Goal: Information Seeking & Learning: Compare options

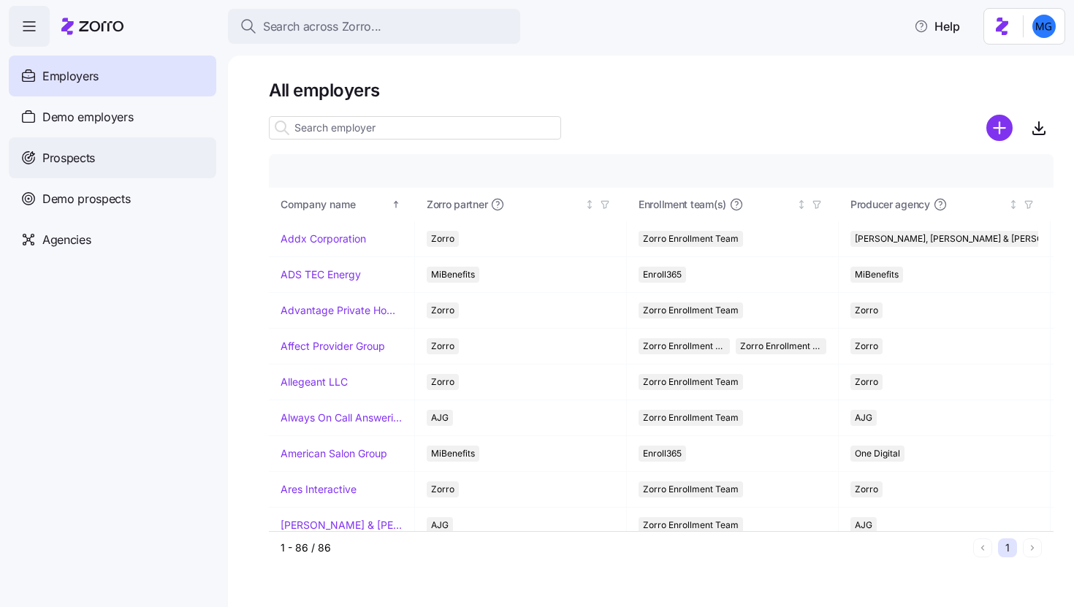
click at [132, 168] on div "Prospects" at bounding box center [112, 157] width 207 height 41
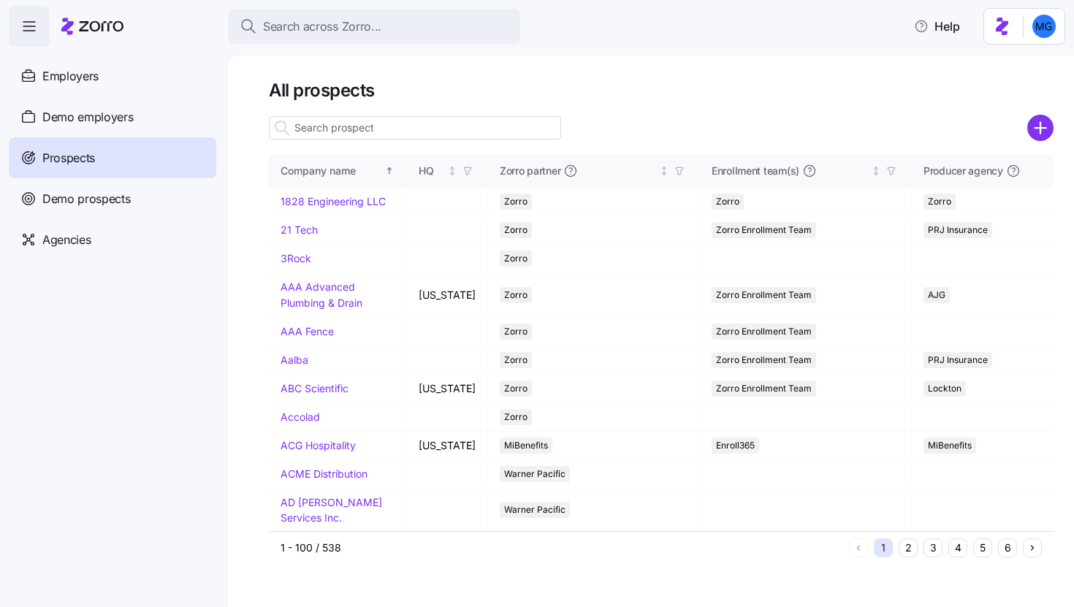
click at [385, 137] on input at bounding box center [415, 127] width 292 height 23
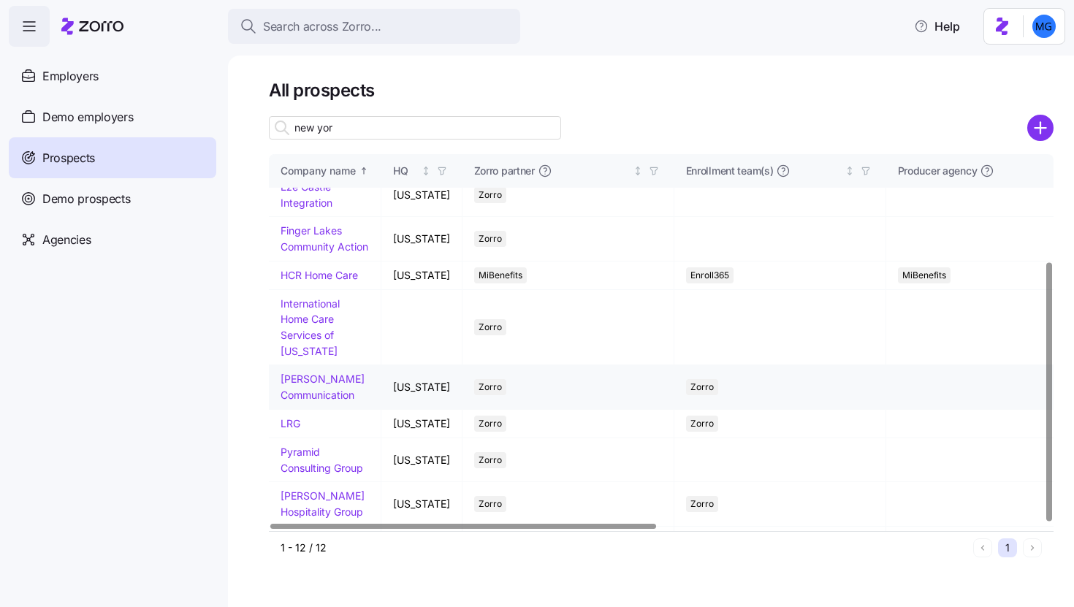
scroll to position [155, 0]
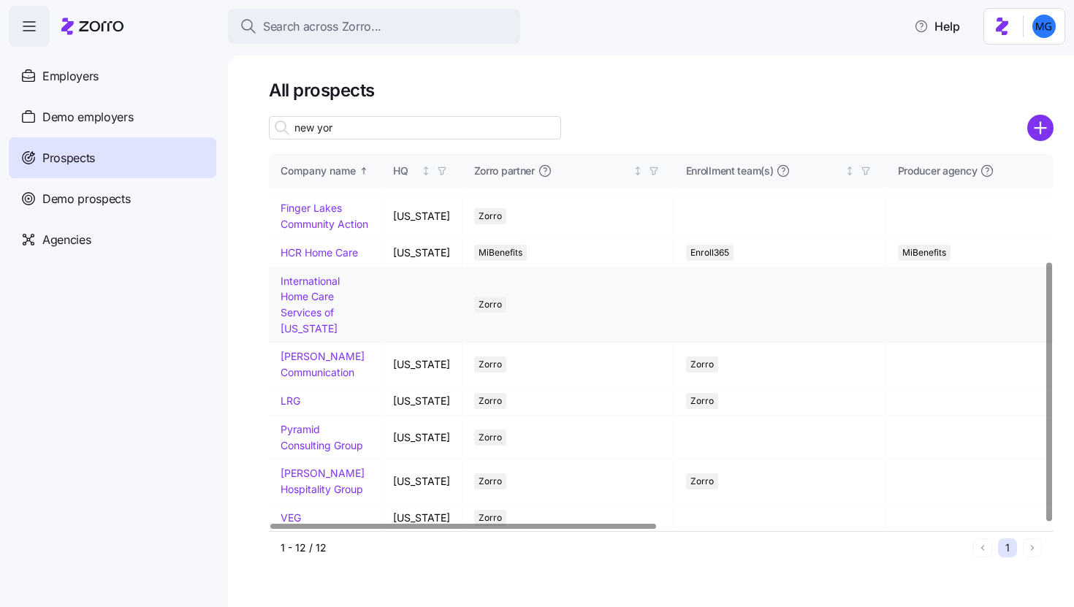
type input "new yor"
click at [295, 306] on link "International Home Care Services of [US_STATE]" at bounding box center [309, 305] width 59 height 60
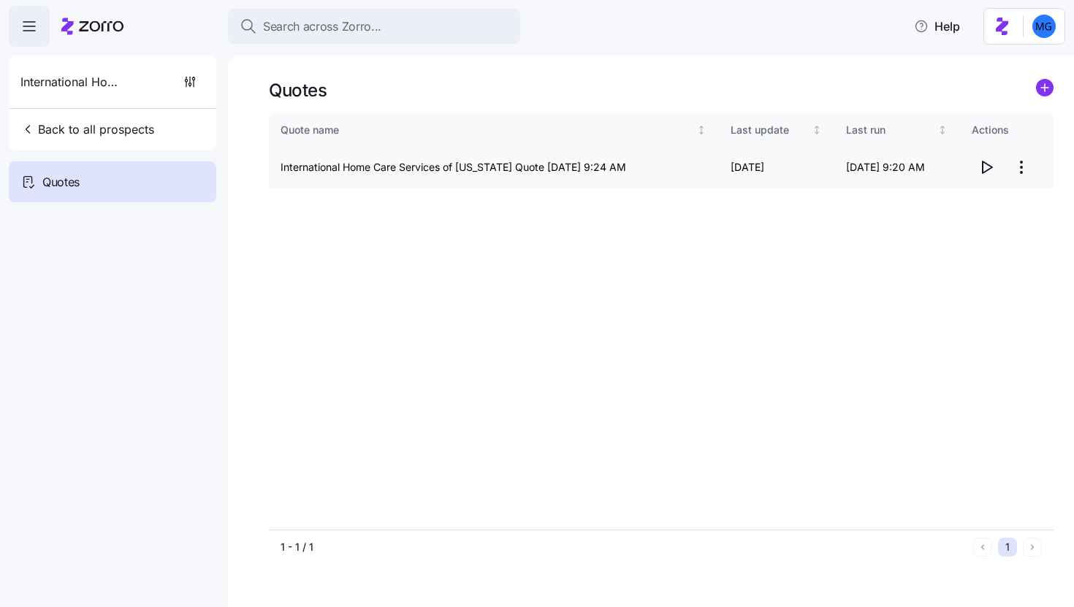
click at [981, 171] on icon "button" at bounding box center [986, 167] width 18 height 18
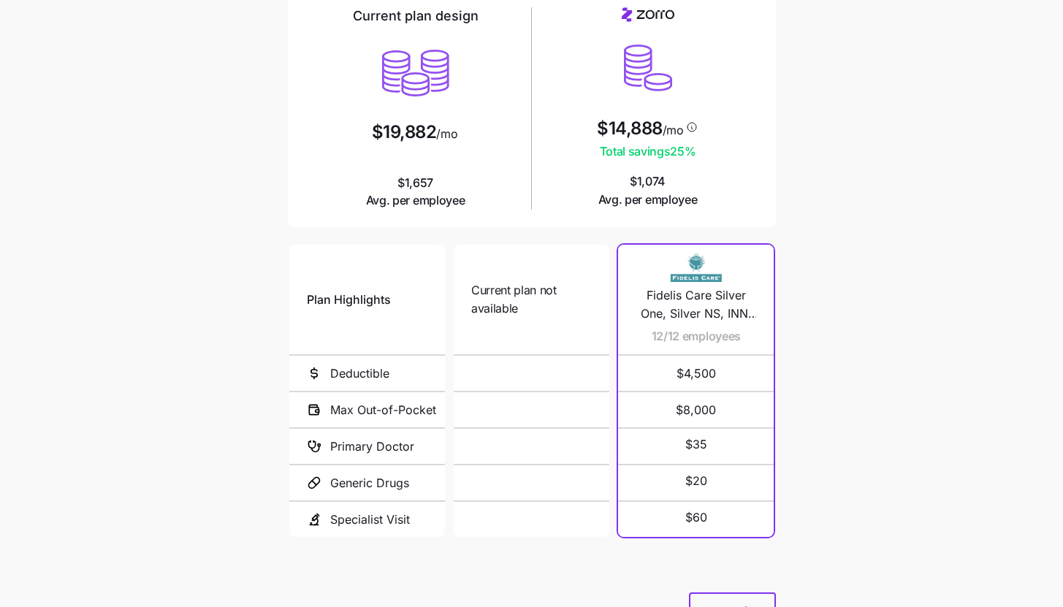
scroll to position [197, 0]
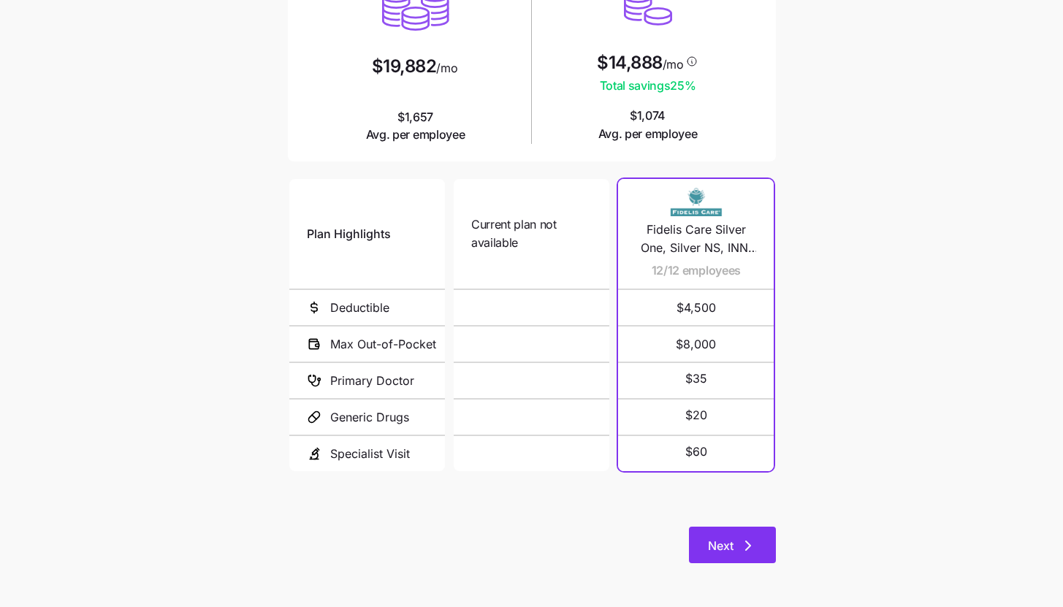
click at [756, 556] on button "Next" at bounding box center [732, 545] width 87 height 37
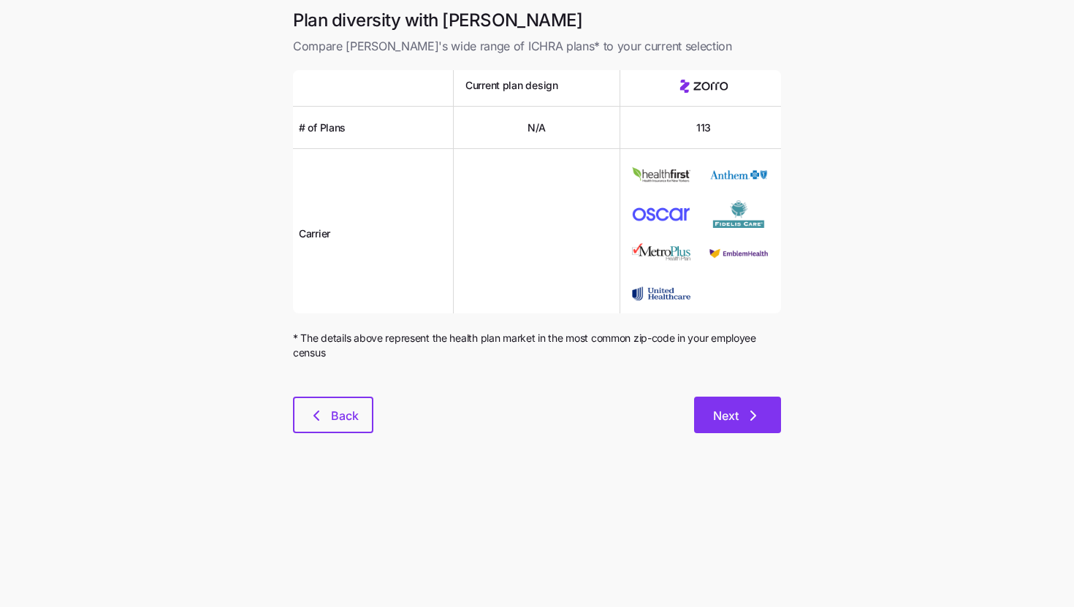
click at [770, 417] on button "Next" at bounding box center [737, 415] width 87 height 37
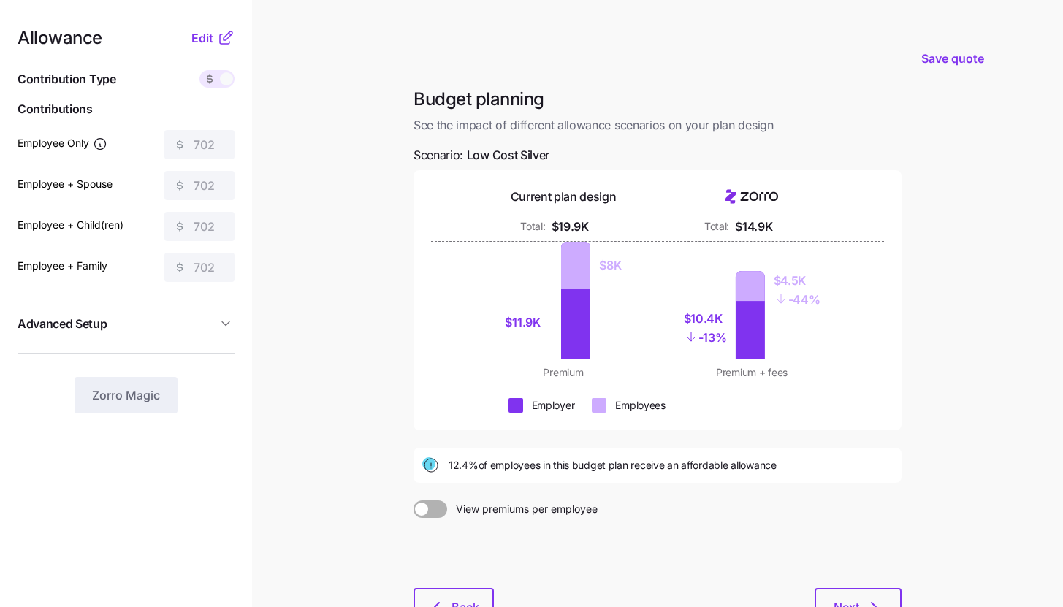
click at [311, 168] on main "Save quote Budget planning See the impact of different allowance scenarios on y…" at bounding box center [531, 359] width 1063 height 718
click at [209, 41] on span "Edit" at bounding box center [202, 38] width 22 height 18
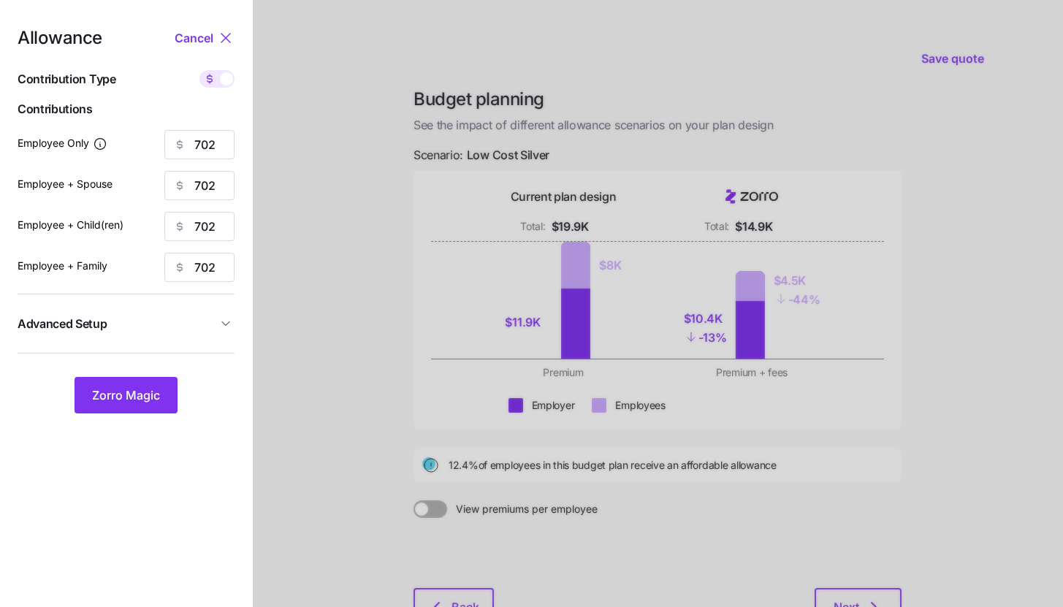
click at [232, 91] on div "Allowance Cancel Contribution Type Use classes Contributions Employee Only 702 …" at bounding box center [126, 221] width 217 height 384
click at [226, 87] on div at bounding box center [216, 79] width 35 height 18
click at [199, 70] on input "checkbox" at bounding box center [199, 70] width 0 height 0
type input "85"
type input "43"
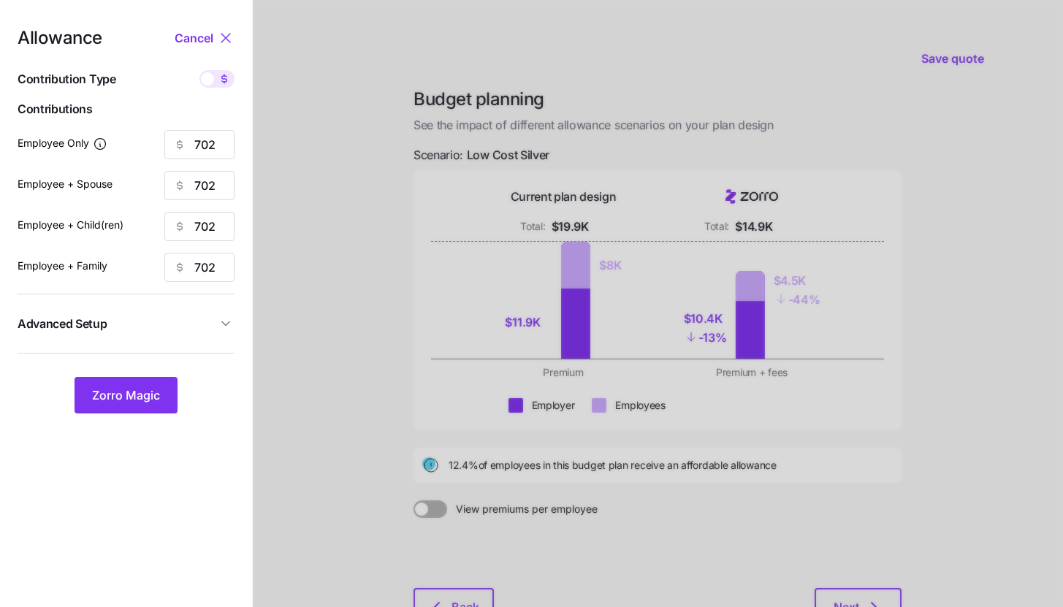
type input "38"
type input "26"
click at [178, 344] on div "Allowance Cancel Contribution Type Use classes Contributions Employee Only 85 E…" at bounding box center [126, 221] width 217 height 384
click at [188, 323] on span "Advanced Setup" at bounding box center [117, 324] width 199 height 18
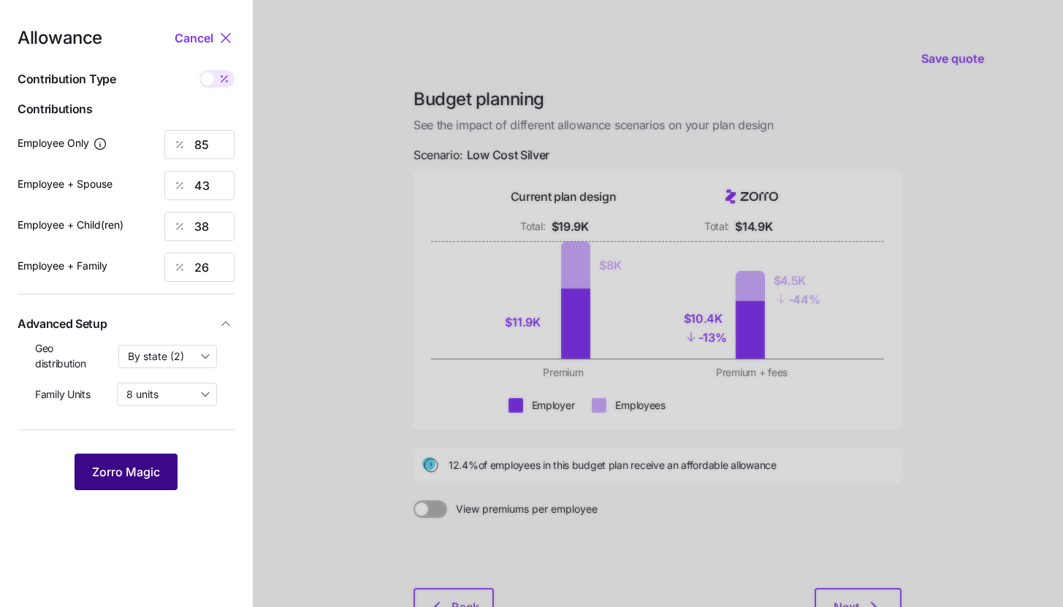
click at [137, 483] on button "Zorro Magic" at bounding box center [125, 472] width 103 height 37
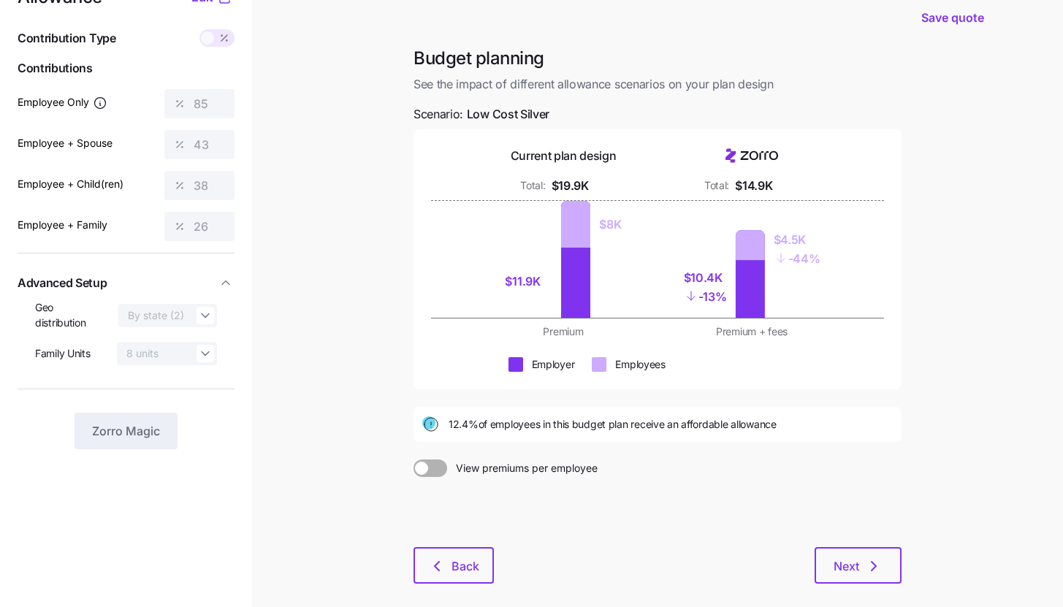
scroll to position [111, 0]
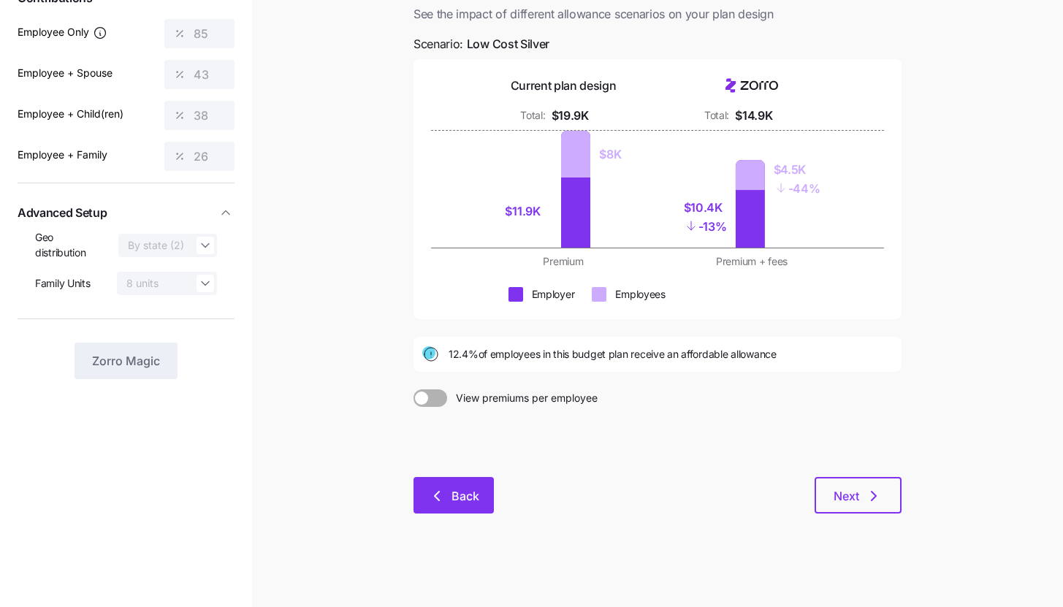
click at [438, 493] on icon "button" at bounding box center [437, 496] width 18 height 18
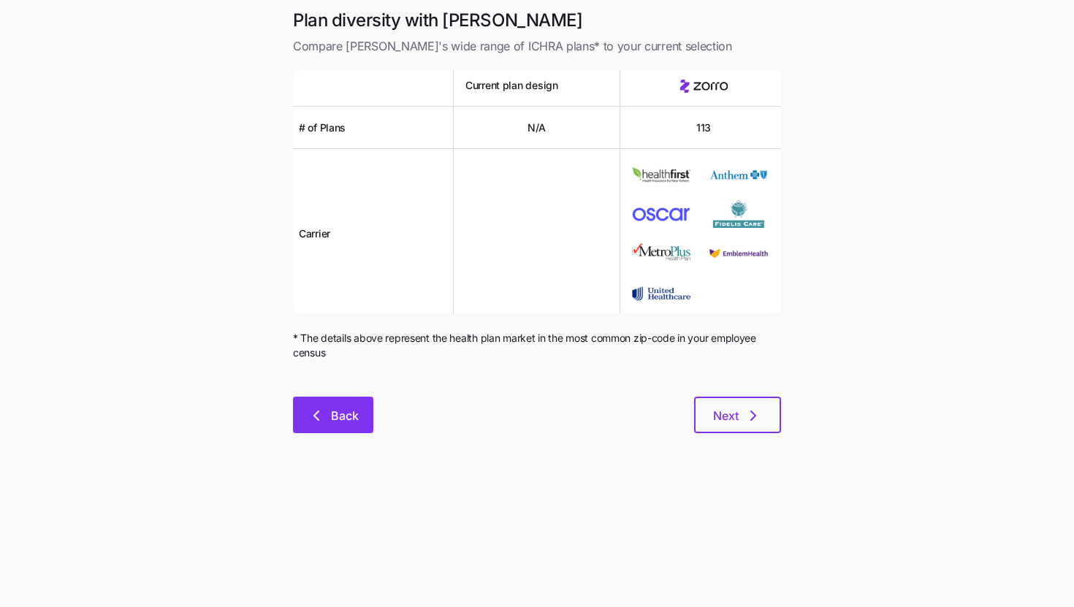
click at [372, 413] on button "Back" at bounding box center [333, 415] width 80 height 37
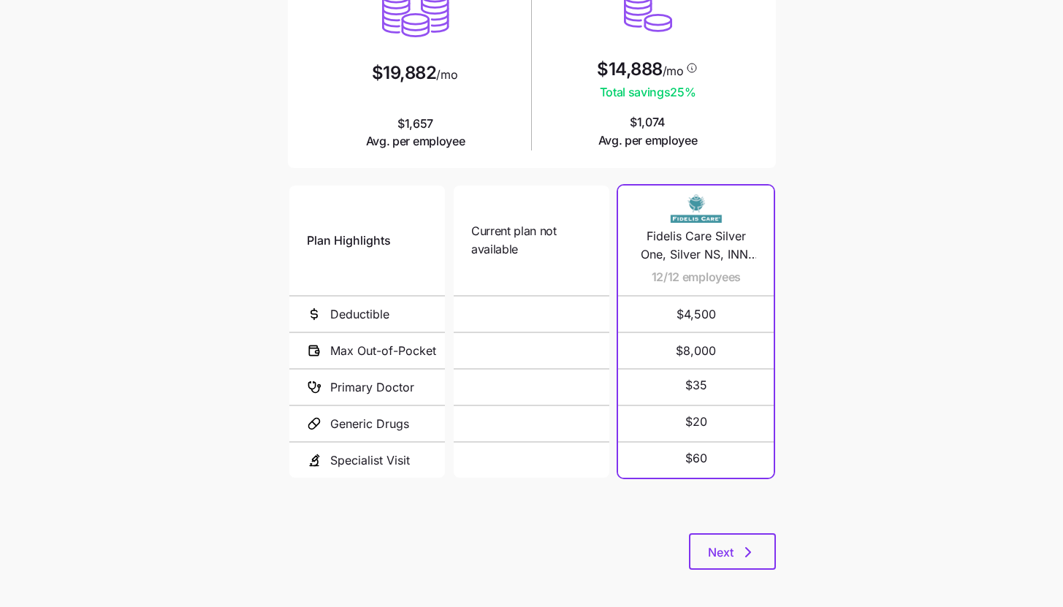
scroll to position [197, 0]
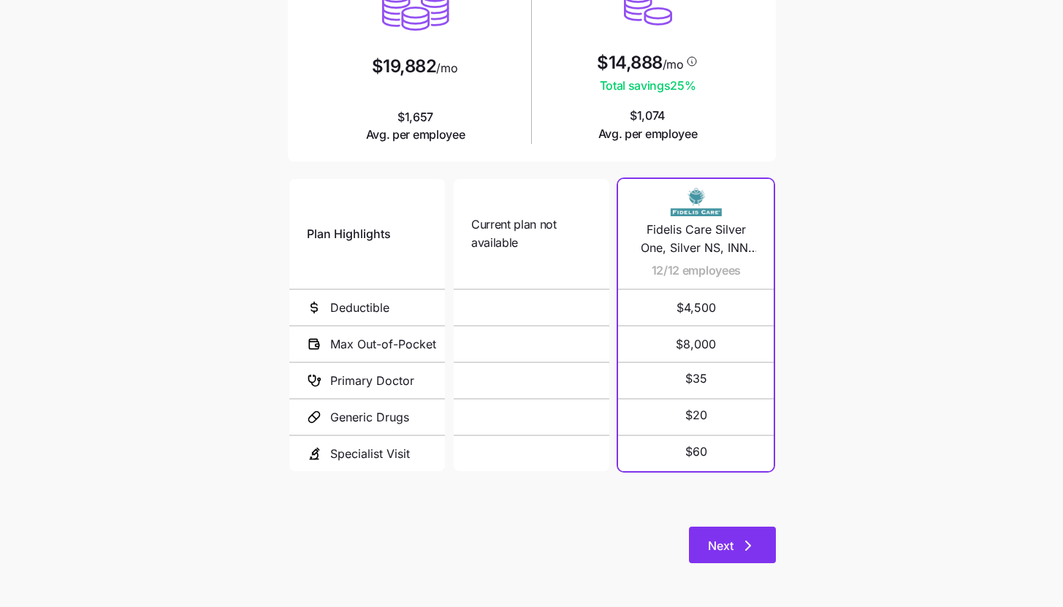
click at [746, 546] on icon "button" at bounding box center [748, 546] width 18 height 18
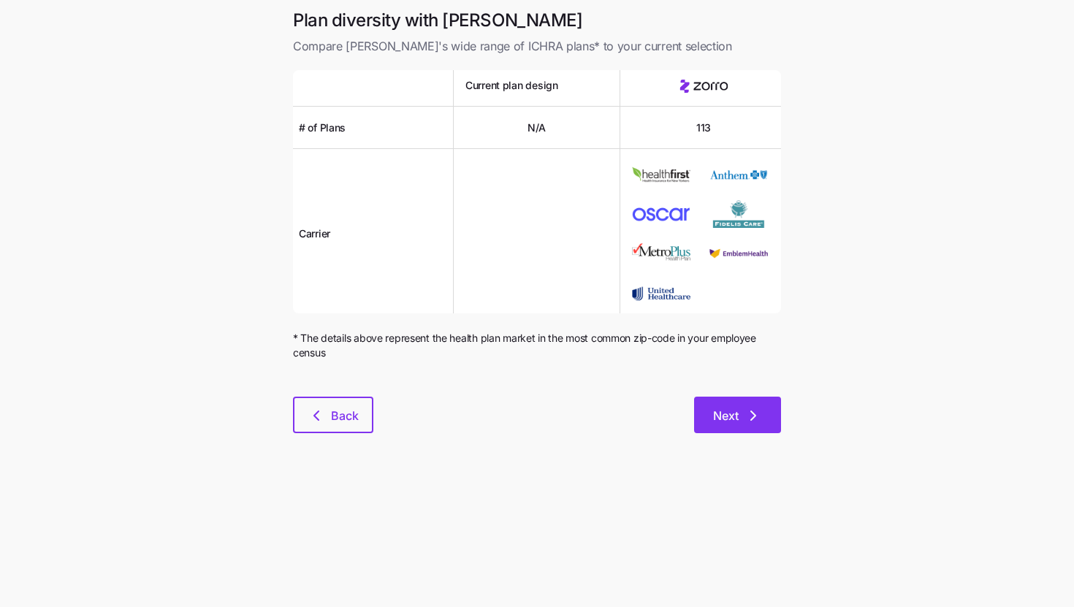
click at [763, 422] on button "Next" at bounding box center [737, 415] width 87 height 37
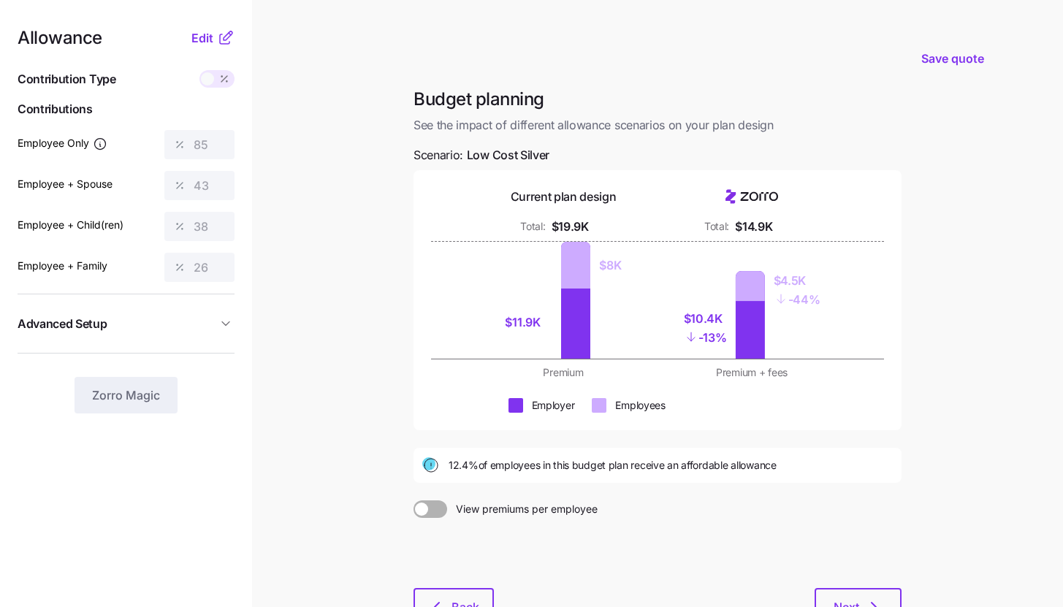
click at [217, 39] on icon at bounding box center [226, 38] width 18 height 18
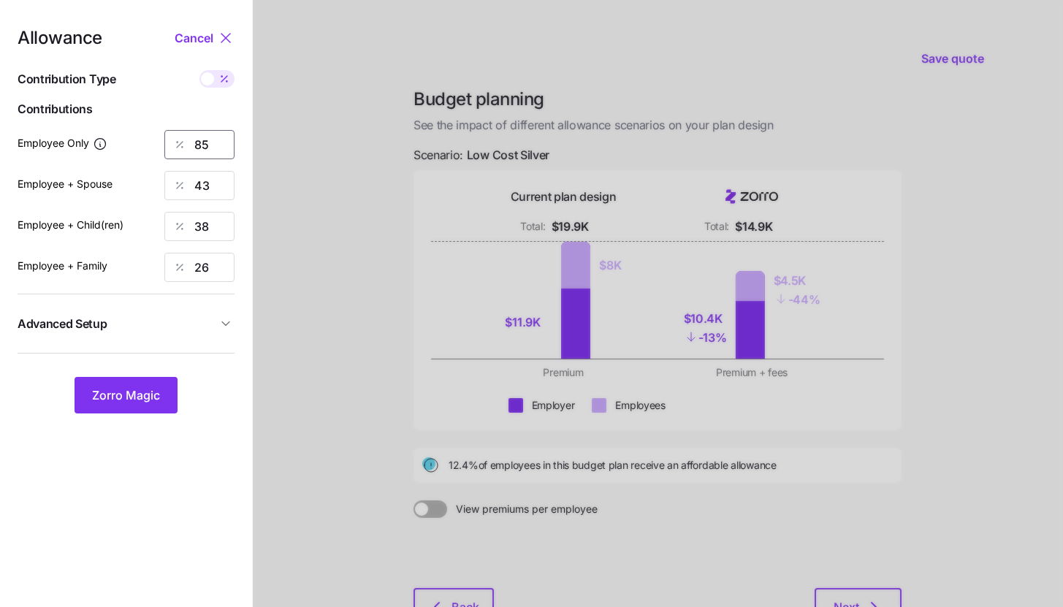
click at [211, 136] on input "85" at bounding box center [199, 144] width 70 height 29
click at [153, 393] on span "Zorro Magic" at bounding box center [126, 395] width 68 height 18
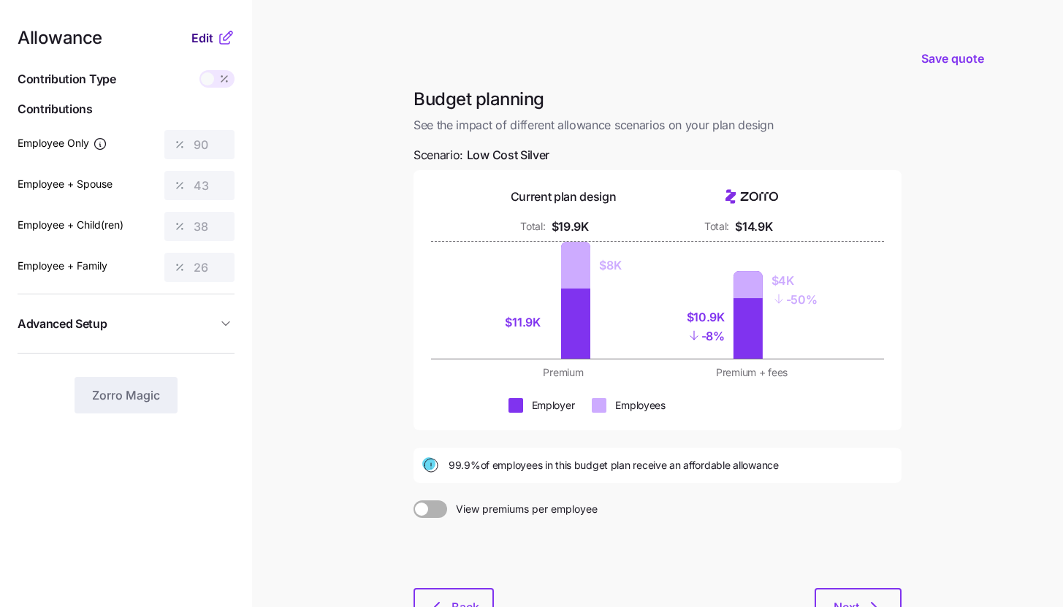
click at [208, 42] on span "Edit" at bounding box center [202, 38] width 22 height 18
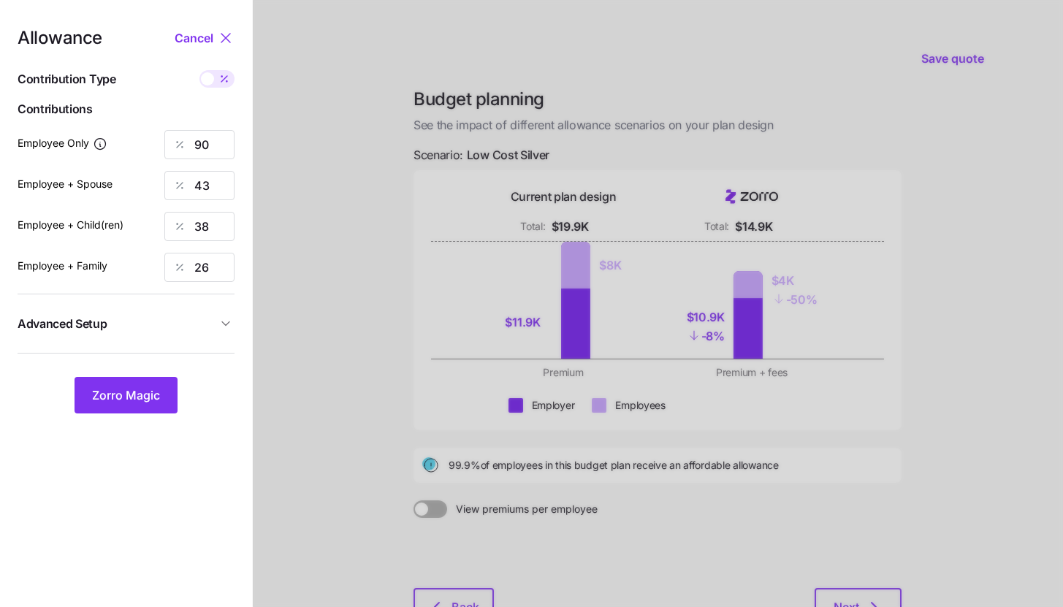
click at [215, 83] on span at bounding box center [224, 79] width 20 height 18
click at [199, 70] on input "checkbox" at bounding box center [199, 70] width 0 height 0
type input "743"
type input "702"
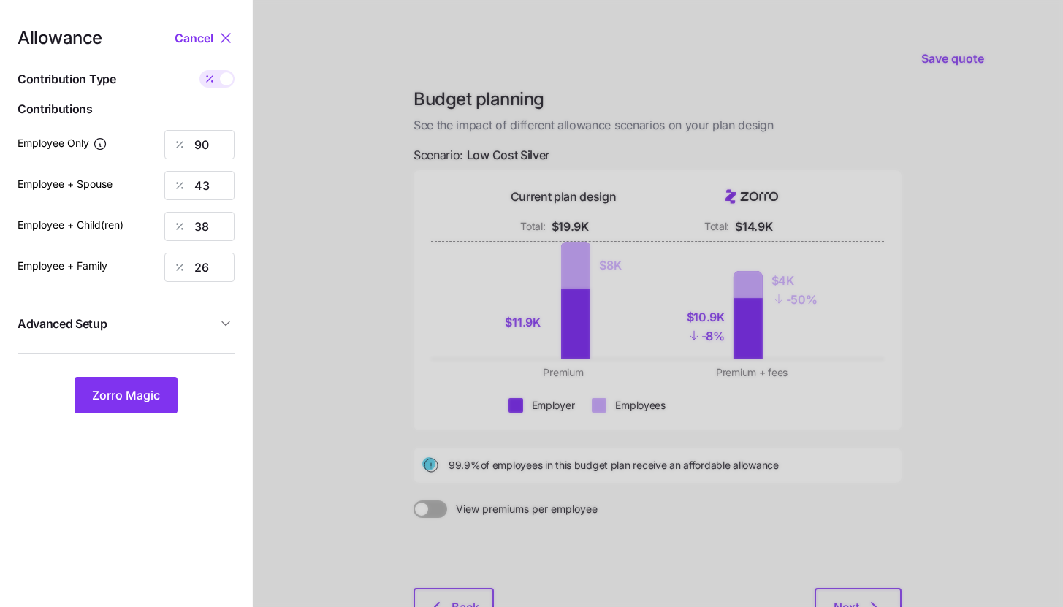
type input "702"
click at [218, 179] on input "702" at bounding box center [199, 185] width 70 height 29
type input "743"
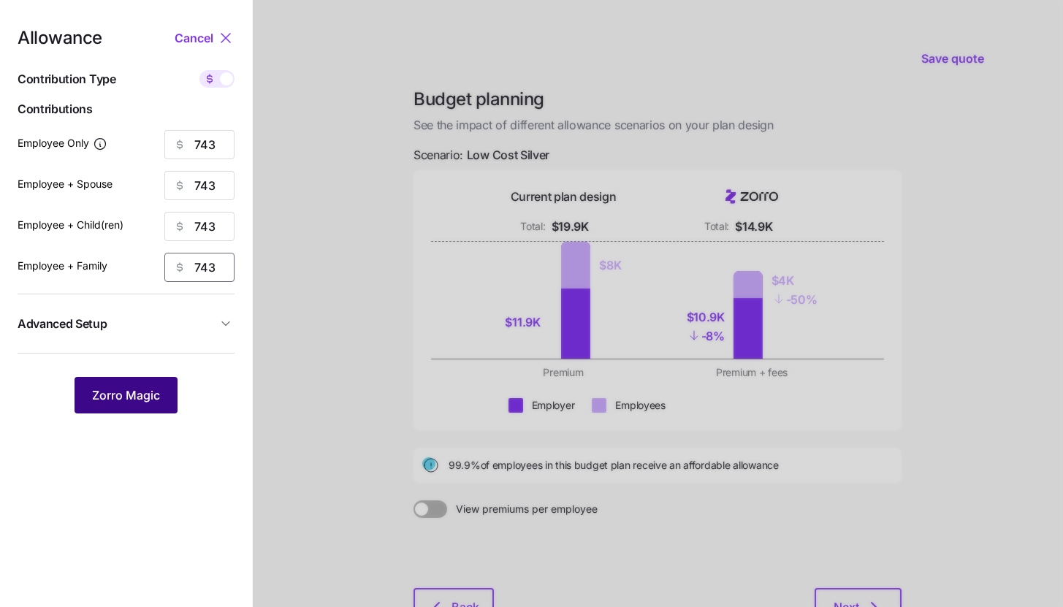
type input "743"
click at [150, 408] on button "Zorro Magic" at bounding box center [125, 395] width 103 height 37
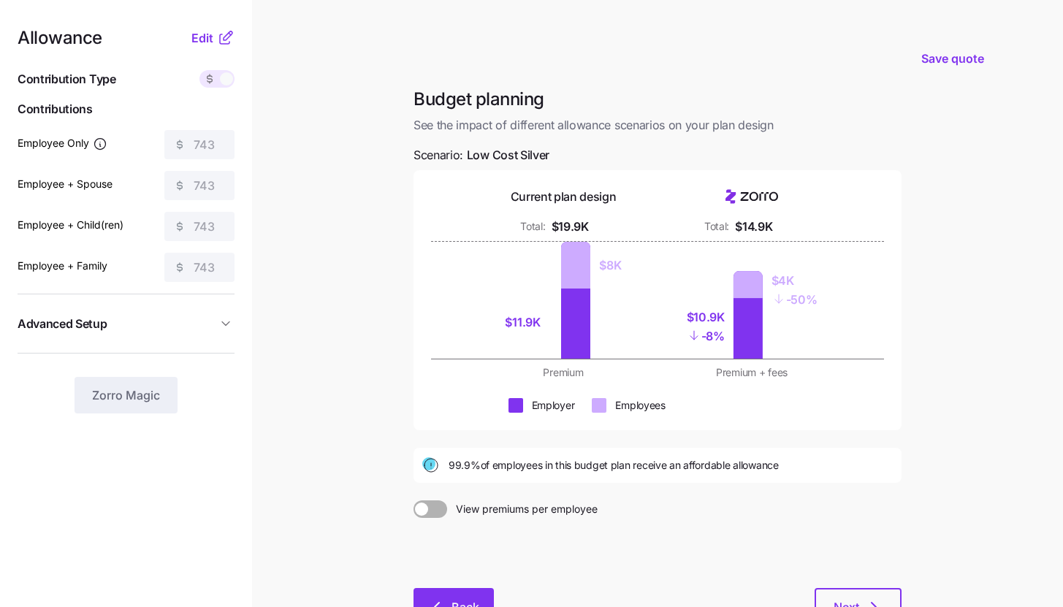
click at [459, 597] on button "Back" at bounding box center [453, 606] width 80 height 37
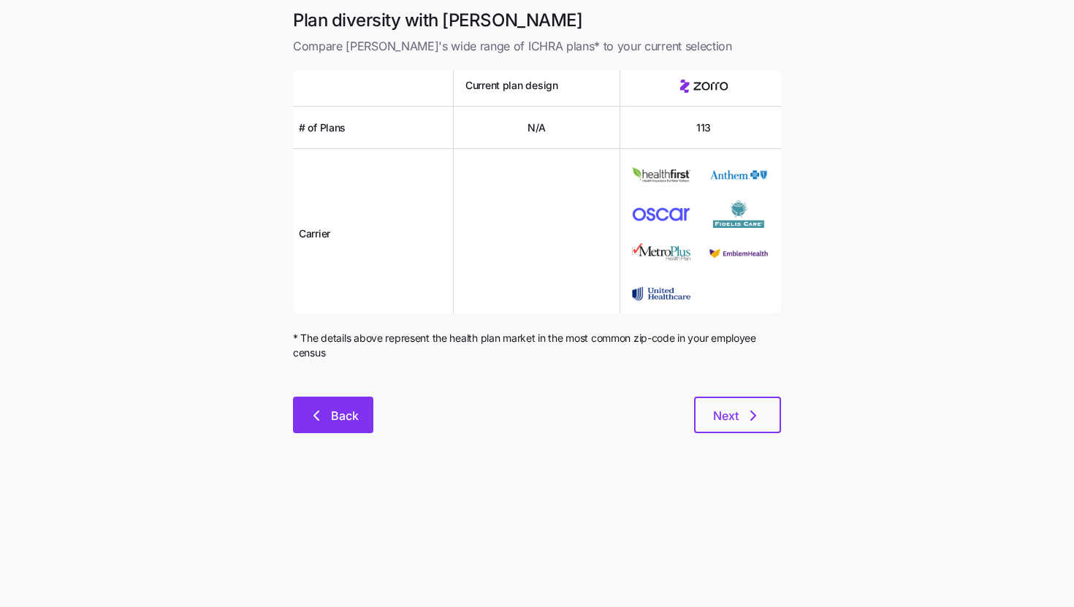
click at [356, 416] on span "Back" at bounding box center [345, 416] width 28 height 18
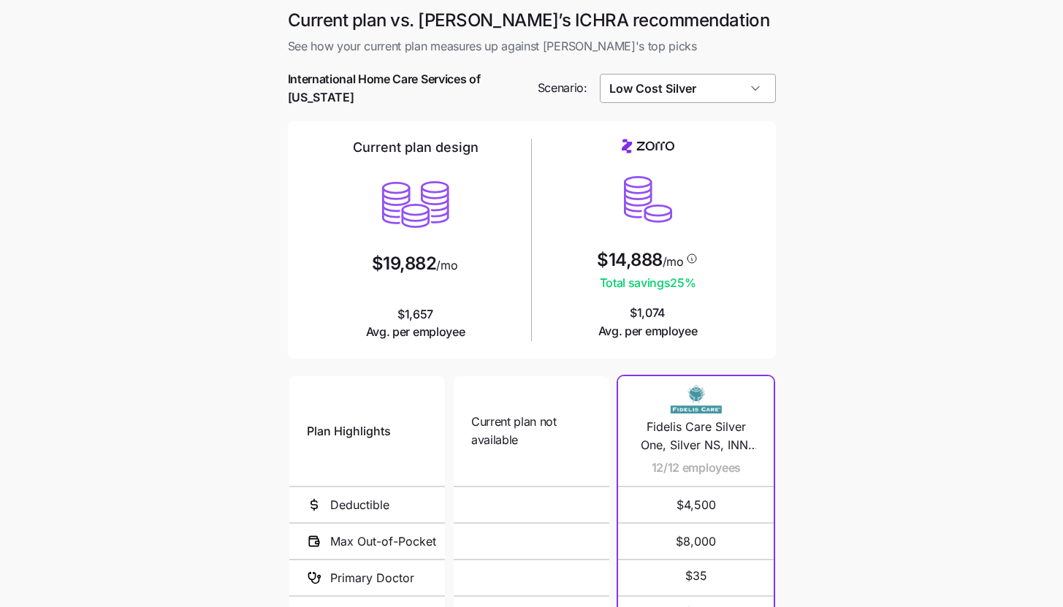
click at [745, 97] on input "Low Cost Silver" at bounding box center [688, 88] width 176 height 29
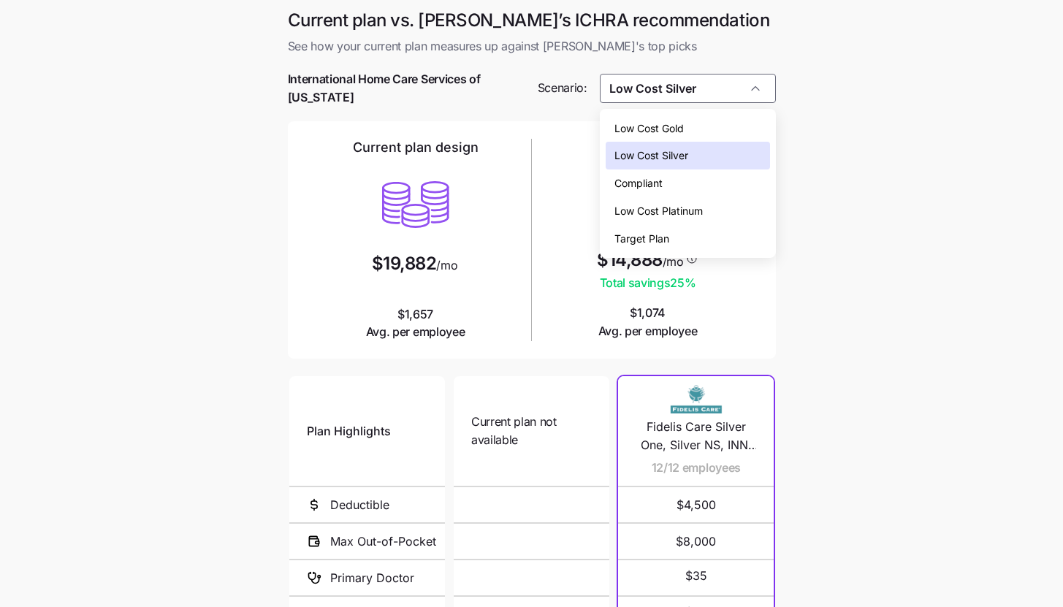
click at [728, 158] on div "Low Cost Silver" at bounding box center [687, 156] width 164 height 28
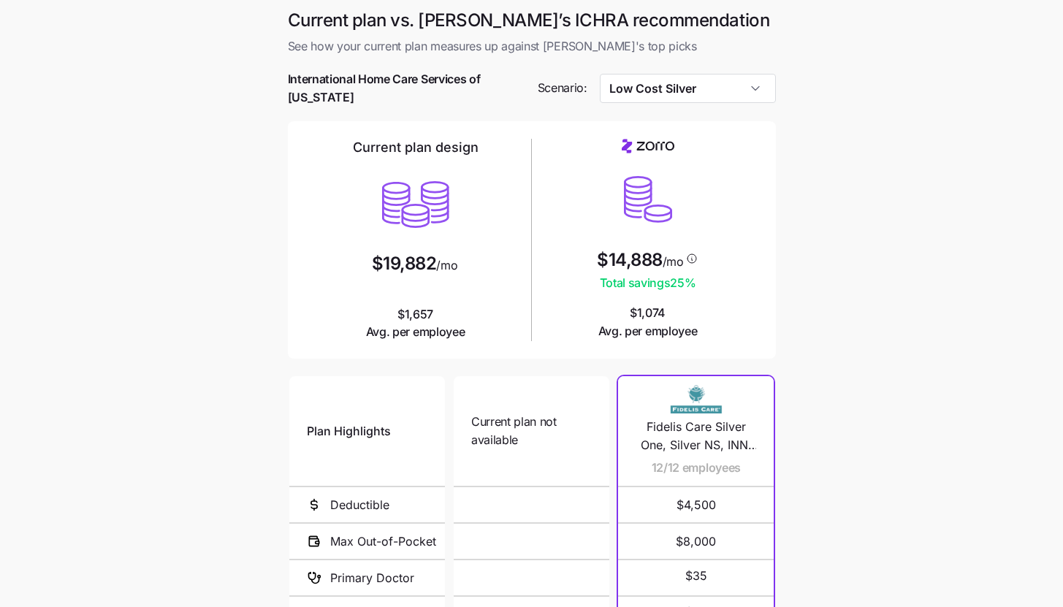
click at [841, 281] on main "Current plan vs. Zorro’s ICHRA recommendation See how your current plan measure…" at bounding box center [531, 402] width 1063 height 804
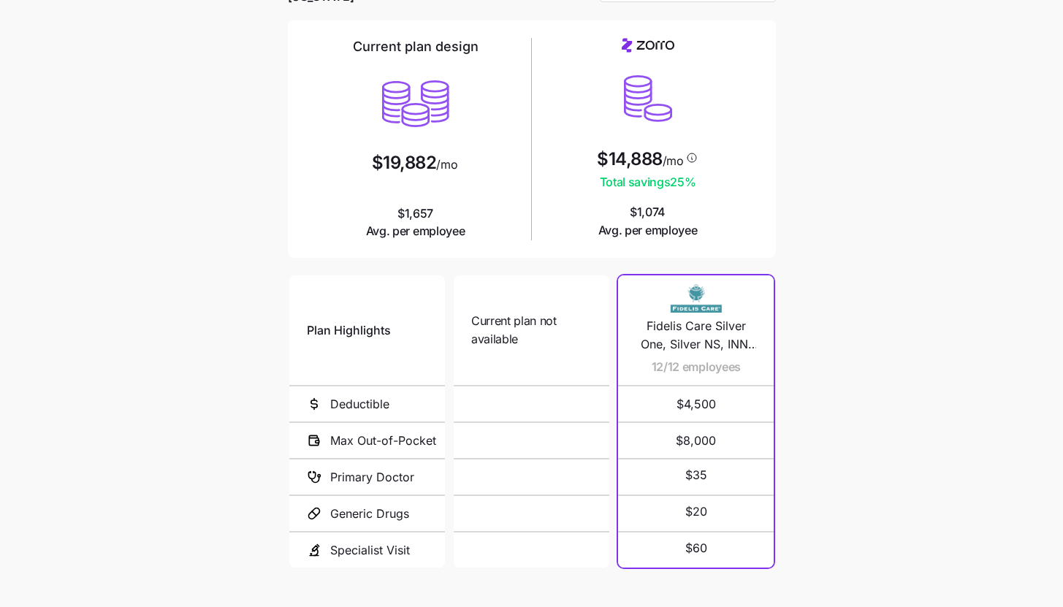
scroll to position [197, 0]
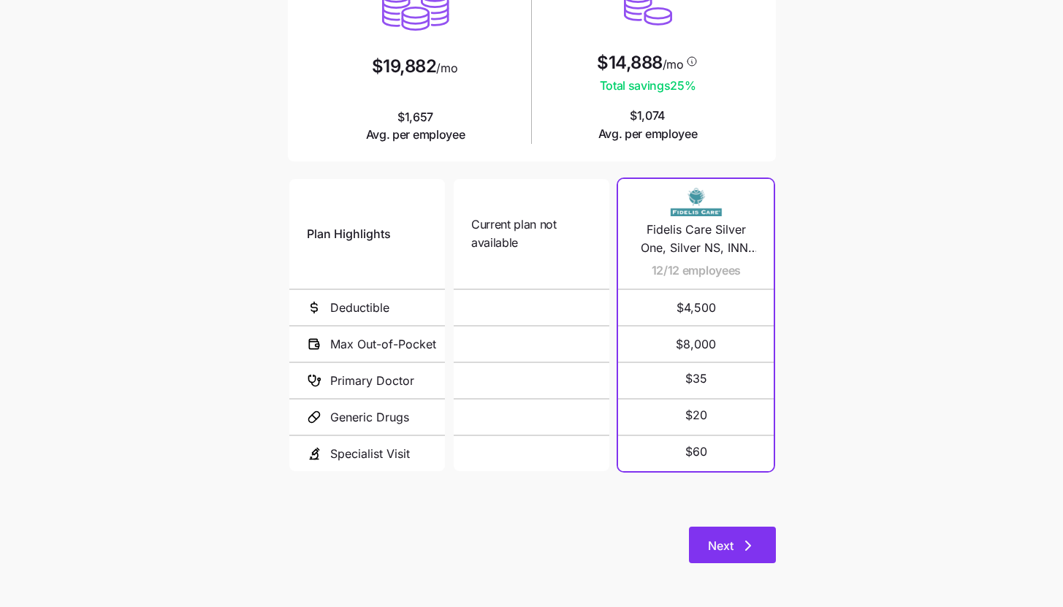
click at [764, 530] on button "Next" at bounding box center [732, 545] width 87 height 37
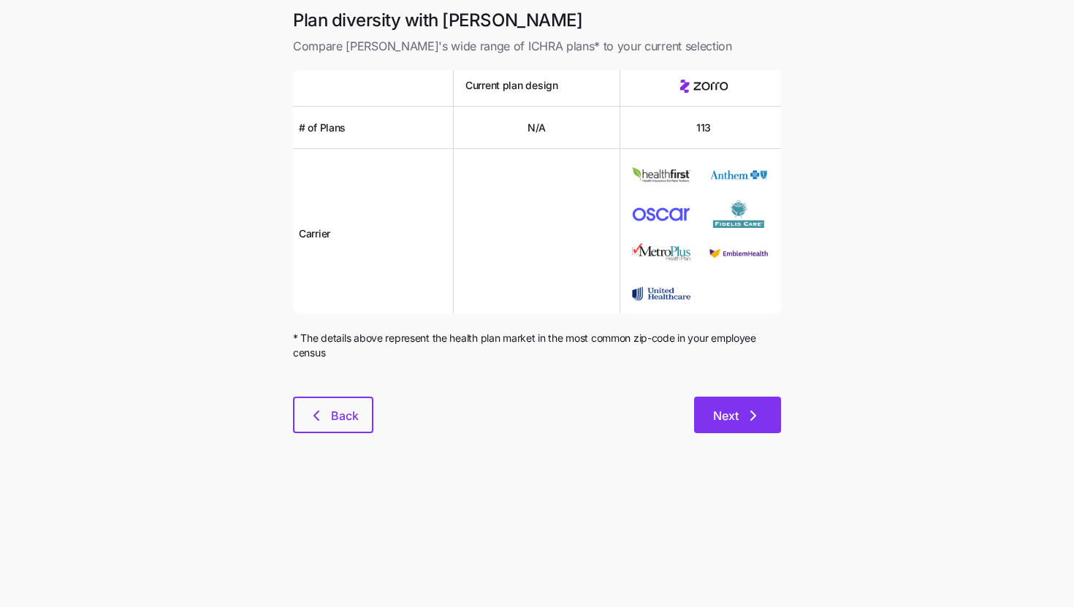
click at [764, 409] on button "Next" at bounding box center [737, 415] width 87 height 37
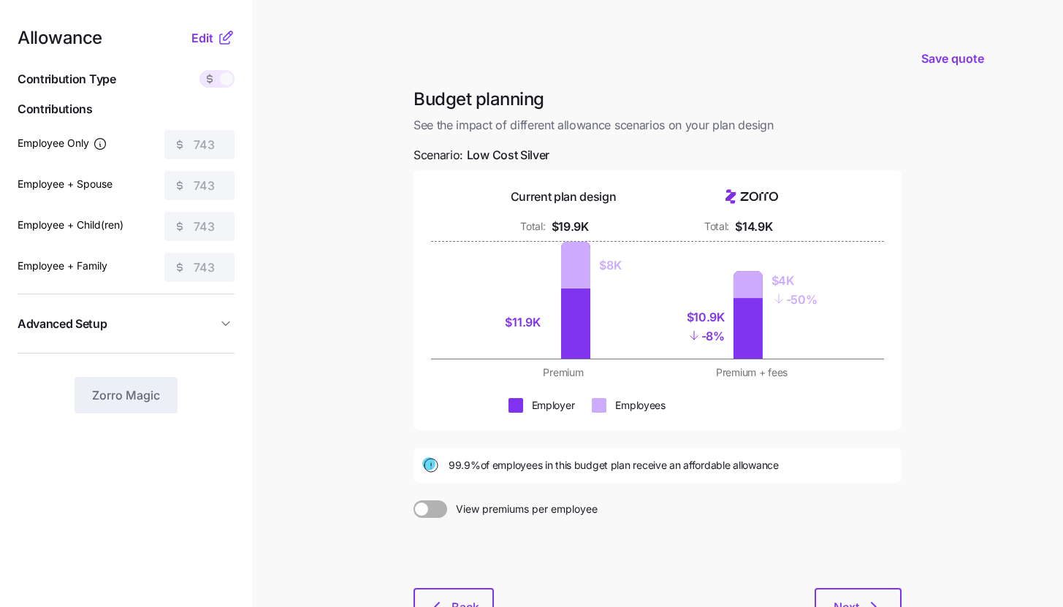
click at [990, 431] on main "Save quote Budget planning See the impact of different allowance scenarios on y…" at bounding box center [531, 359] width 1063 height 718
drag, startPoint x: 507, startPoint y: 324, endPoint x: 554, endPoint y: 323, distance: 46.8
click at [554, 323] on div "$11.9K $8K" at bounding box center [563, 300] width 171 height 117
drag, startPoint x: 686, startPoint y: 315, endPoint x: 730, endPoint y: 318, distance: 44.6
click at [730, 318] on div "$10.9K - 8% $4K - 50%" at bounding box center [751, 300] width 171 height 117
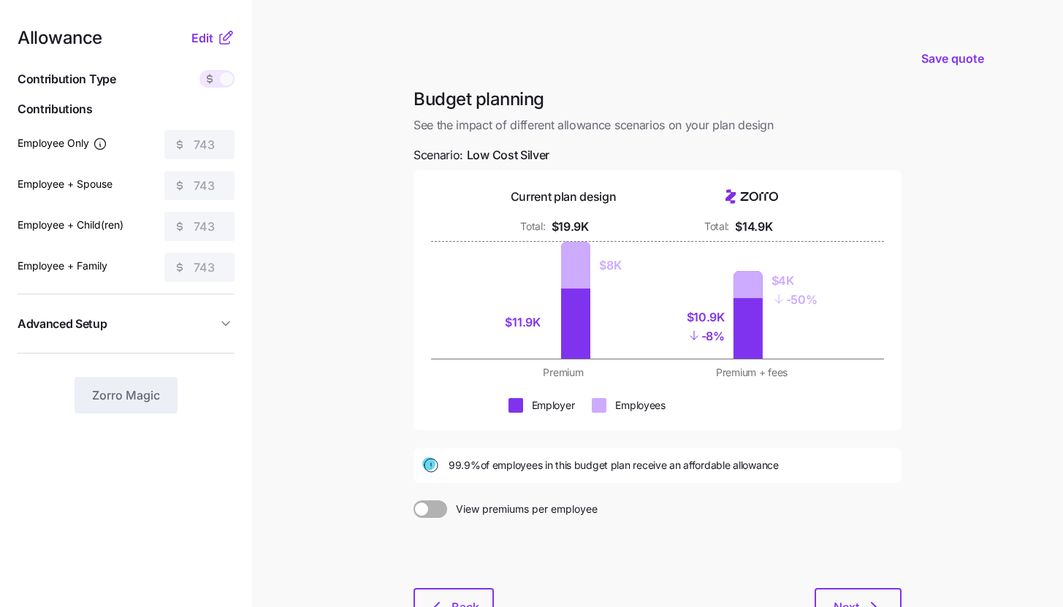
click at [961, 365] on main "Save quote Budget planning See the impact of different allowance scenarios on y…" at bounding box center [531, 359] width 1063 height 718
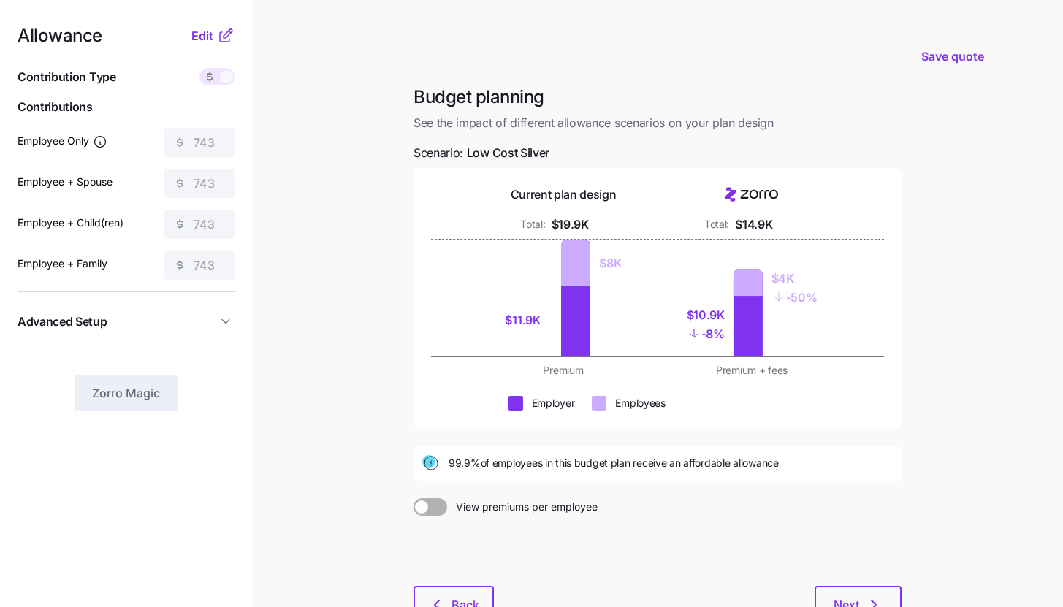
scroll to position [3, 0]
click at [850, 593] on button "Next" at bounding box center [857, 603] width 87 height 37
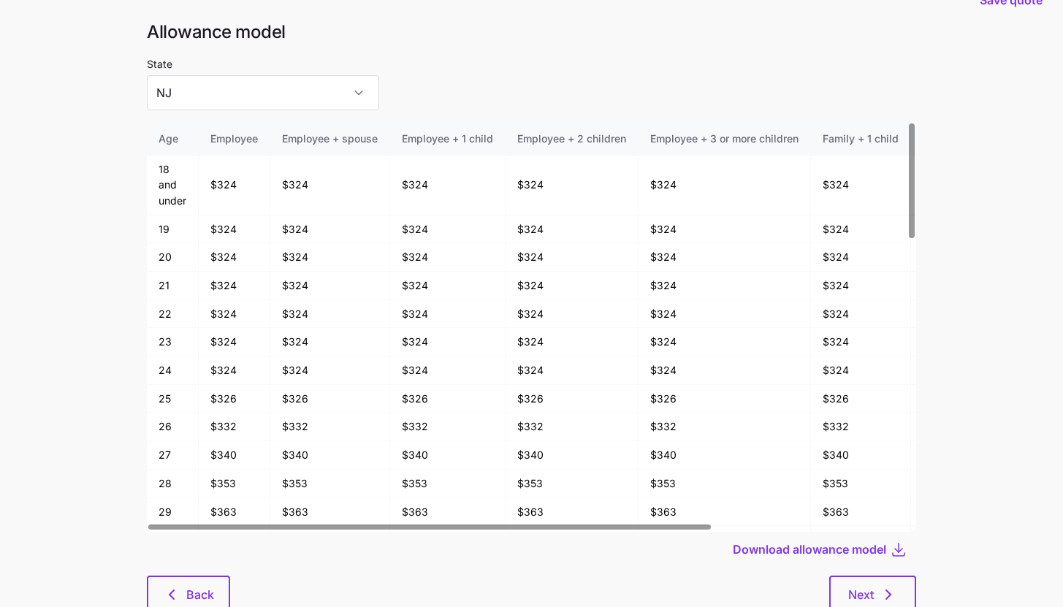
scroll to position [78, 0]
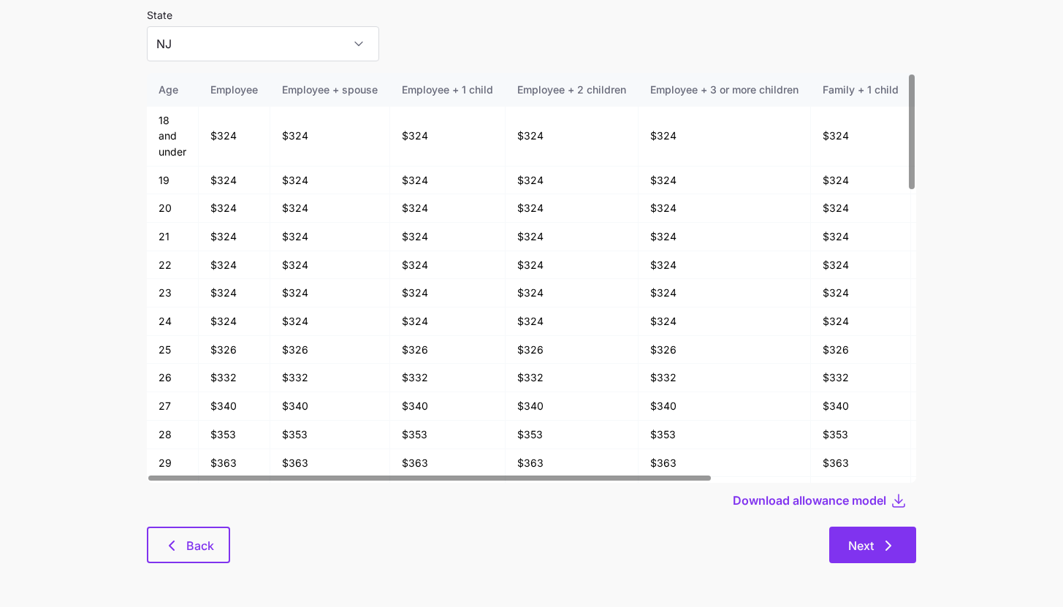
click at [904, 546] on button "Next" at bounding box center [872, 545] width 87 height 37
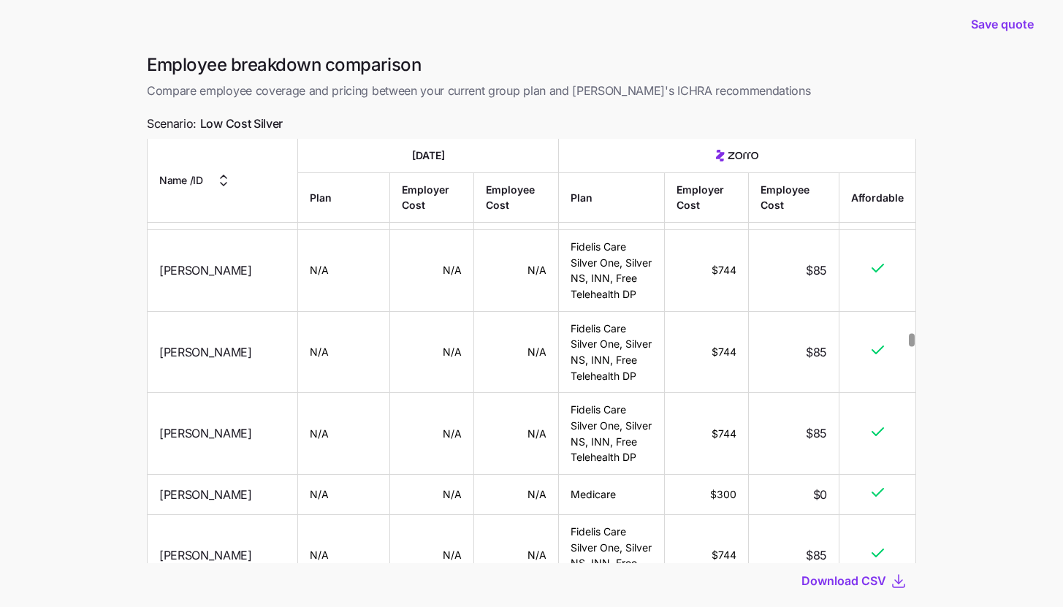
scroll to position [24885, 0]
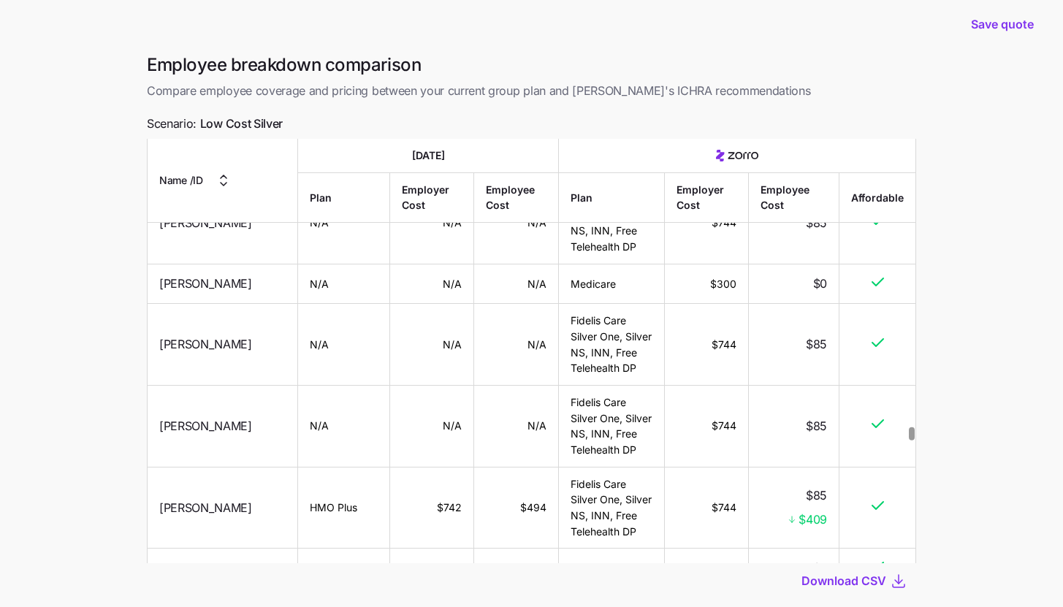
click at [909, 432] on div at bounding box center [911, 433] width 5 height 13
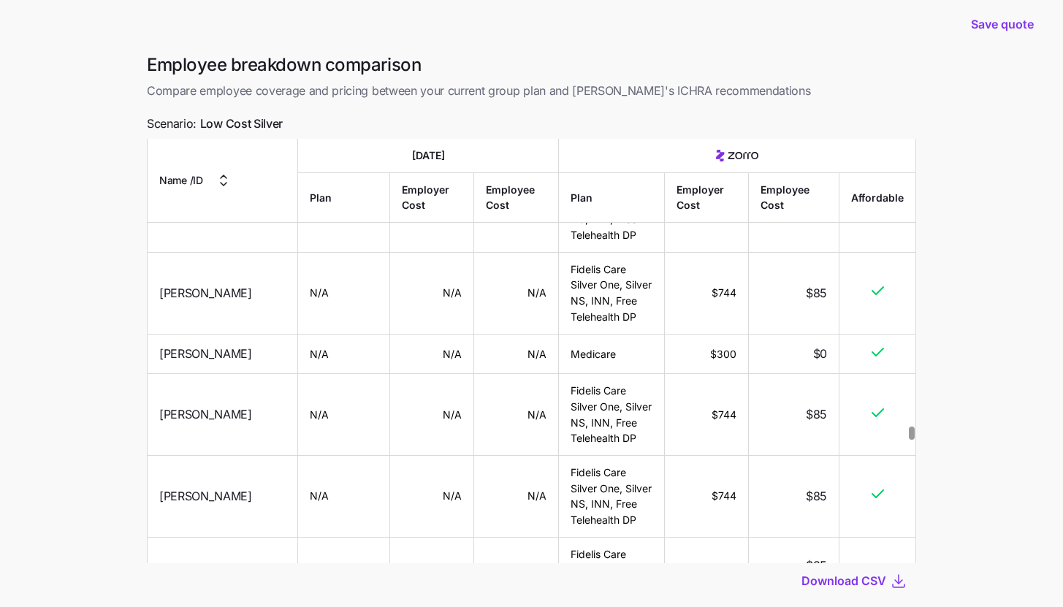
scroll to position [36878, 0]
drag, startPoint x: 705, startPoint y: 339, endPoint x: 734, endPoint y: 340, distance: 28.5
click at [734, 172] on td "$912" at bounding box center [707, 114] width 84 height 113
click at [727, 172] on td "$912" at bounding box center [707, 114] width 84 height 113
drag, startPoint x: 708, startPoint y: 335, endPoint x: 749, endPoint y: 330, distance: 41.2
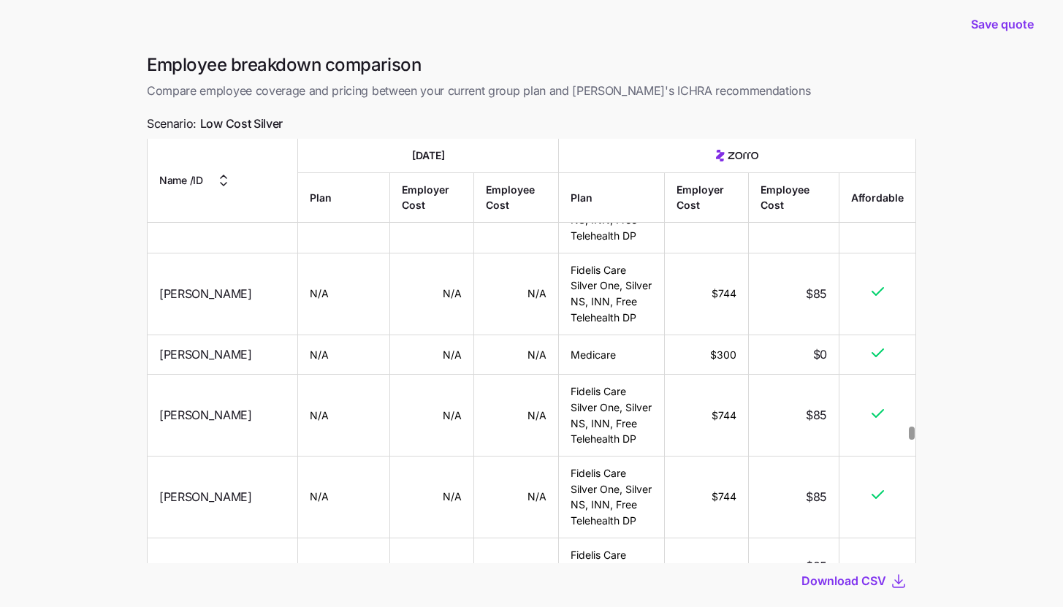
click at [749, 172] on tr "Sobeida Vazquez N/A N/A N/A IHC Select Silver EPO HSA AmeriHealth Hospital Adva…" at bounding box center [532, 114] width 768 height 113
click at [698, 172] on td "$912" at bounding box center [707, 114] width 84 height 113
drag, startPoint x: 707, startPoint y: 337, endPoint x: 735, endPoint y: 337, distance: 28.5
click at [735, 172] on td "$912" at bounding box center [707, 114] width 84 height 113
click at [489, 172] on td "N/A" at bounding box center [516, 114] width 85 height 113
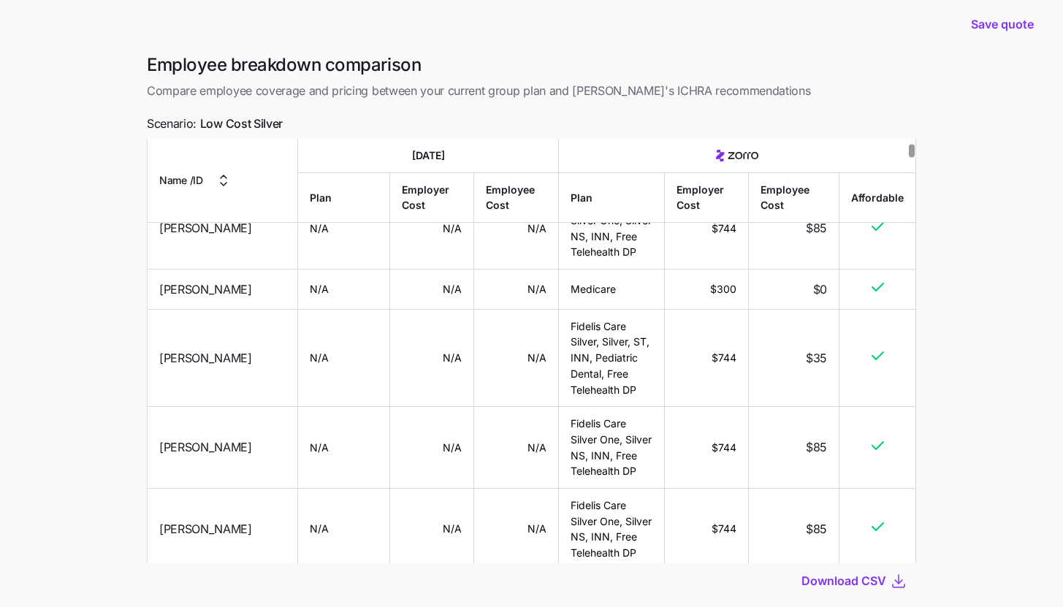
scroll to position [0, 0]
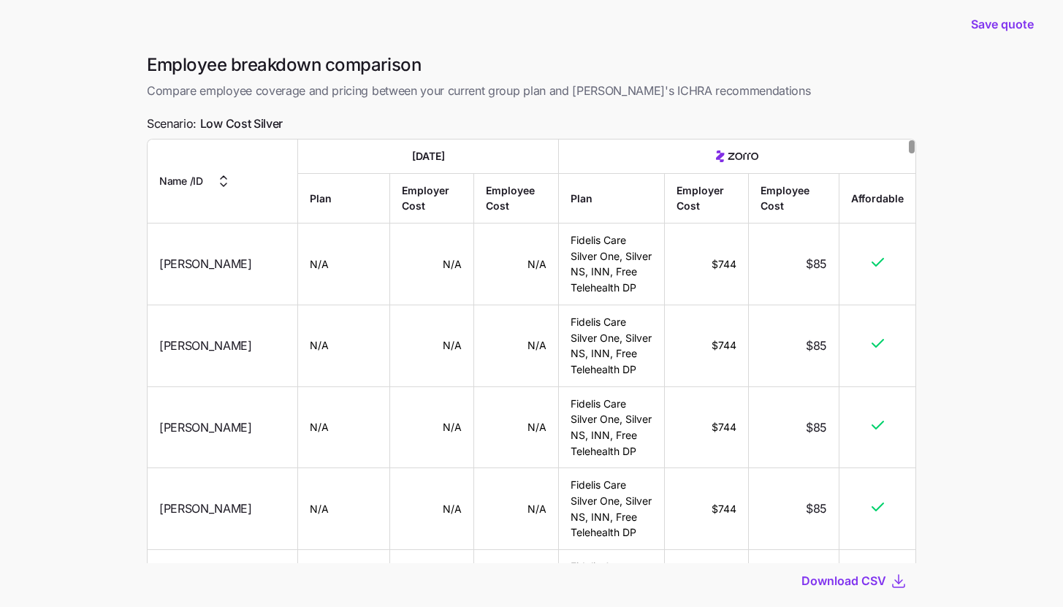
click at [914, 140] on div at bounding box center [911, 146] width 5 height 13
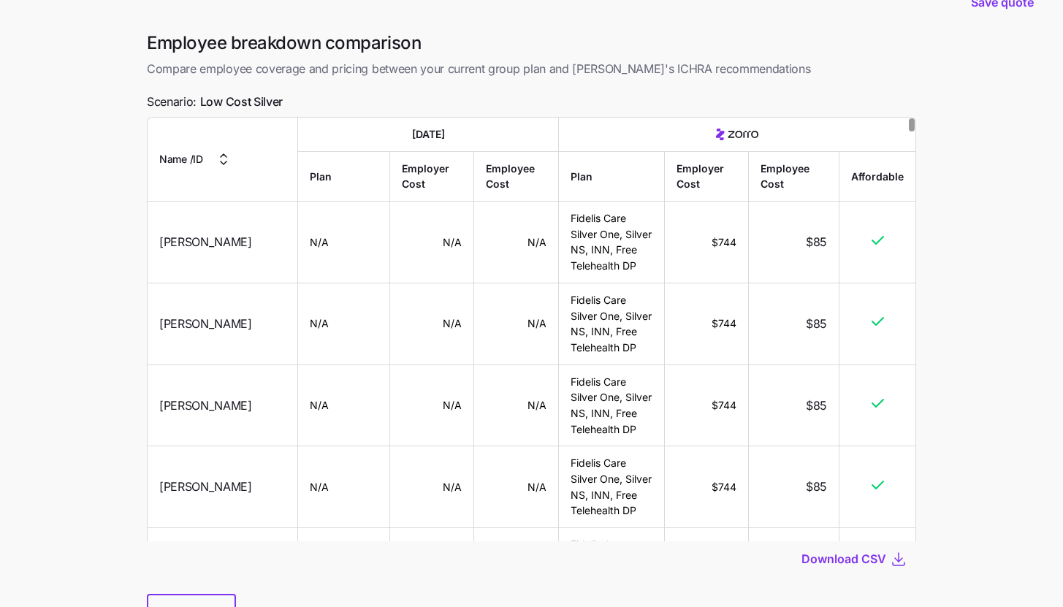
scroll to position [103, 0]
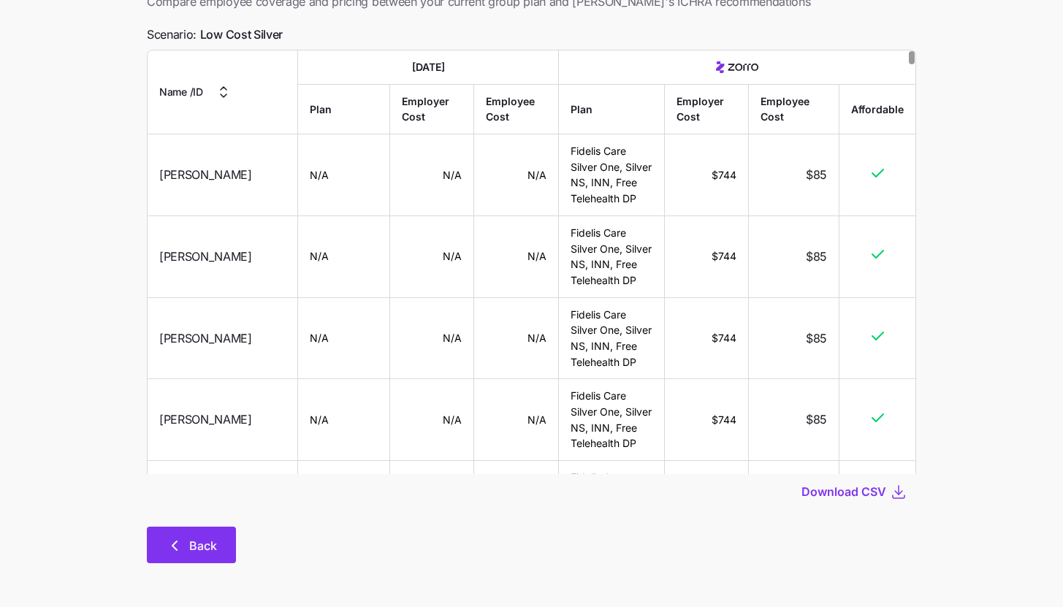
click at [193, 529] on button "Back" at bounding box center [191, 545] width 89 height 37
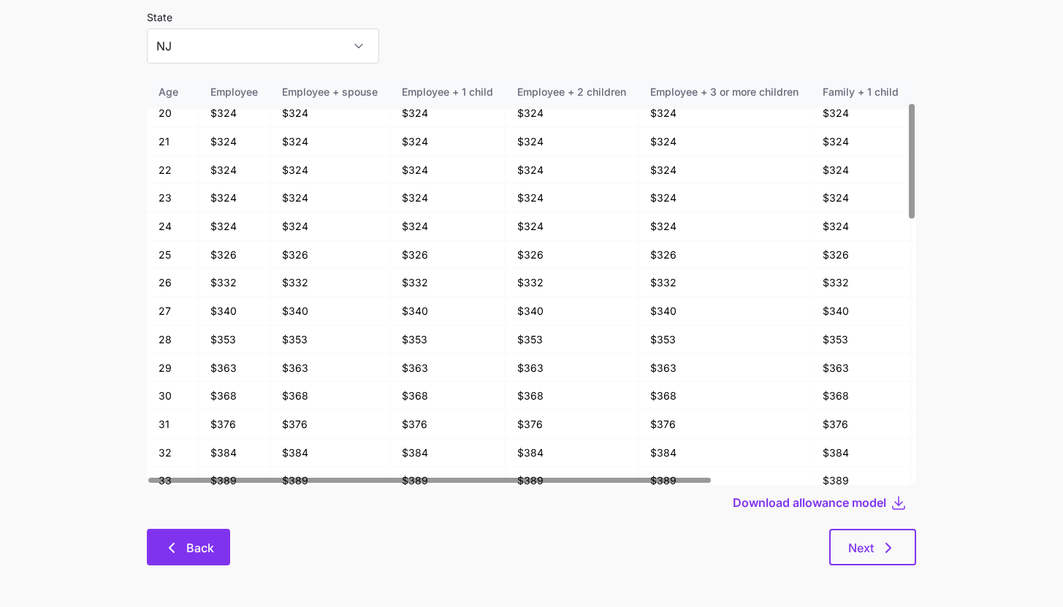
scroll to position [78, 0]
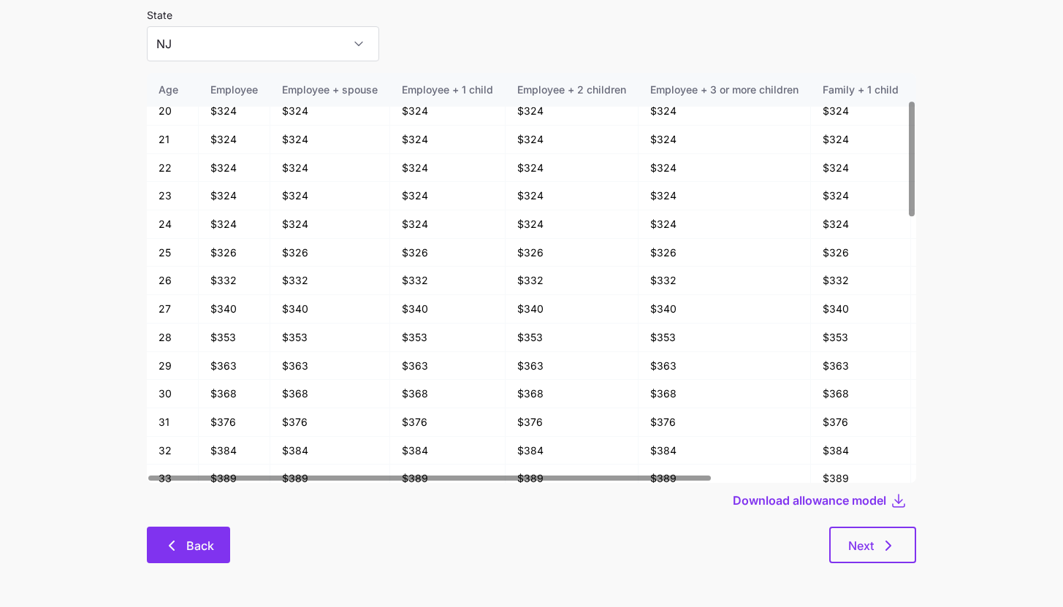
click at [184, 548] on span "Back" at bounding box center [188, 546] width 45 height 18
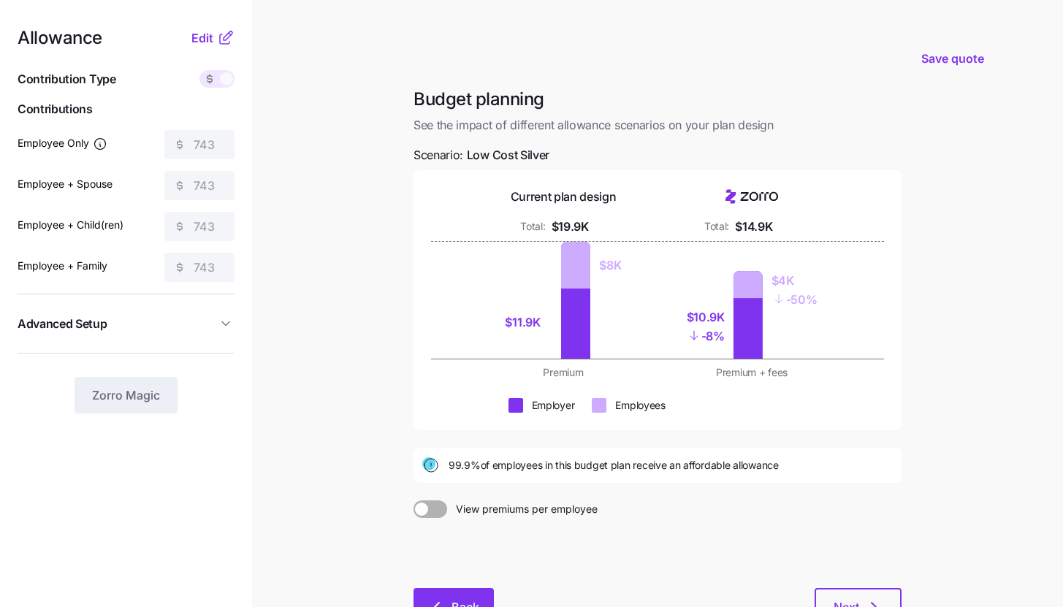
click at [466, 596] on button "Back" at bounding box center [453, 606] width 80 height 37
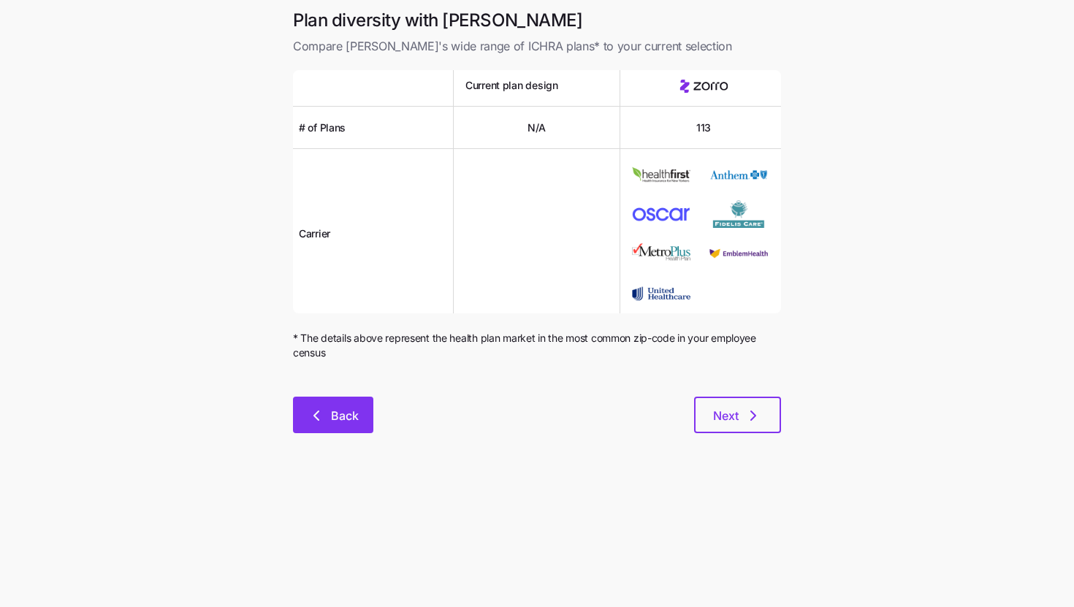
click at [362, 414] on button "Back" at bounding box center [333, 415] width 80 height 37
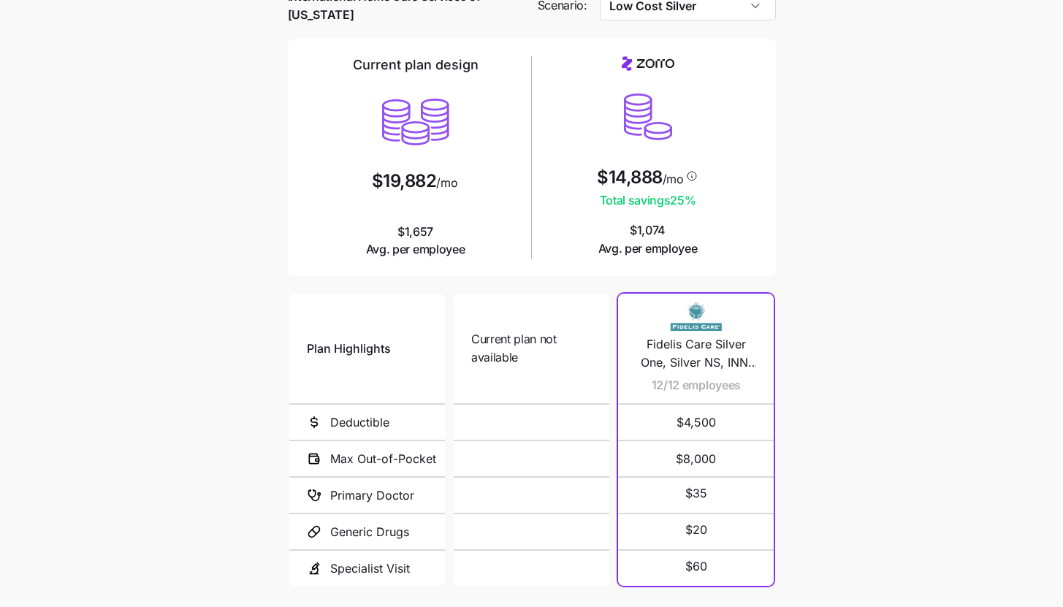
scroll to position [197, 0]
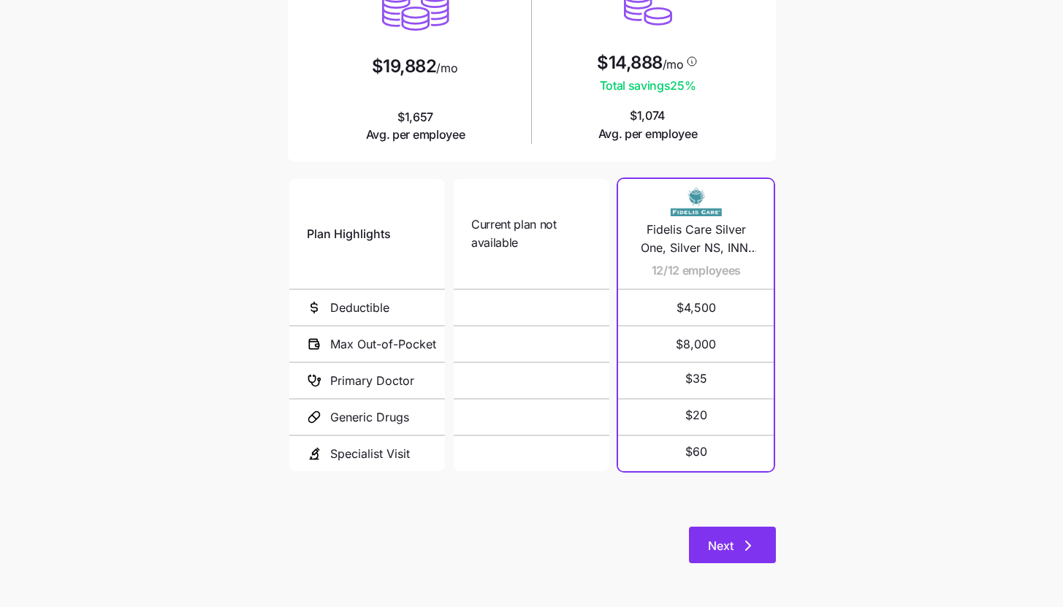
click at [751, 548] on icon "button" at bounding box center [748, 546] width 18 height 18
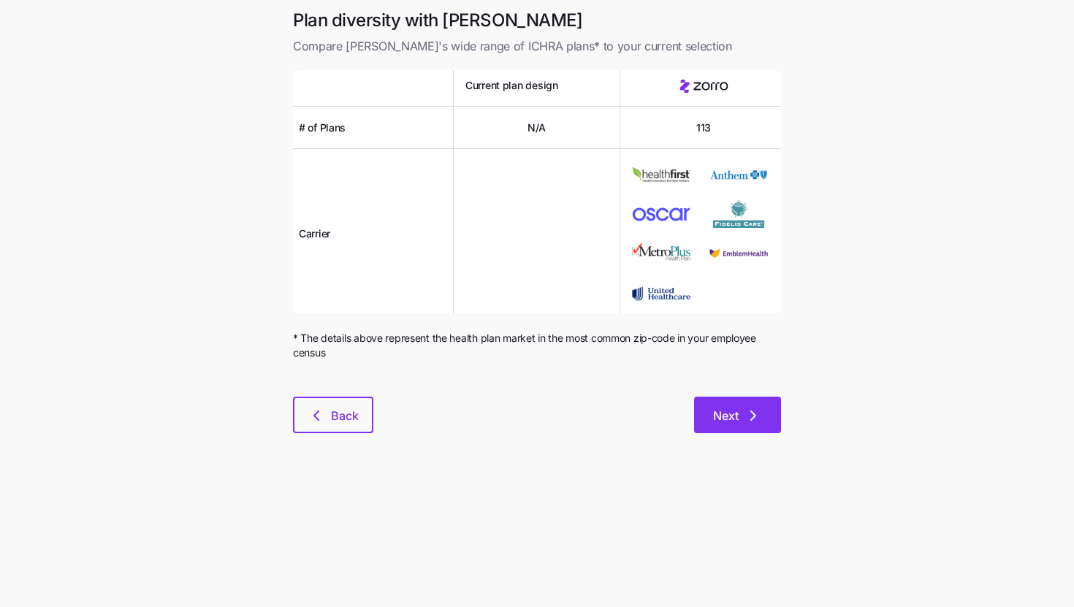
click at [755, 424] on icon "button" at bounding box center [753, 416] width 18 height 18
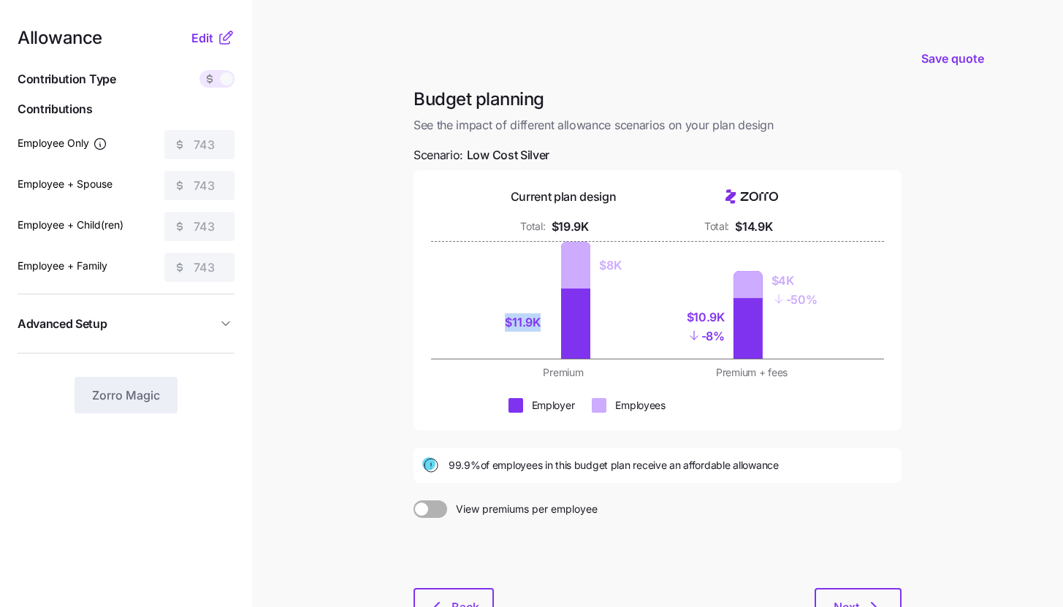
drag, startPoint x: 503, startPoint y: 322, endPoint x: 538, endPoint y: 325, distance: 35.2
click at [538, 325] on div "$11.9K $8K" at bounding box center [563, 300] width 171 height 117
drag, startPoint x: 695, startPoint y: 316, endPoint x: 727, endPoint y: 315, distance: 32.1
click at [727, 315] on div "$10.9K - 8%" at bounding box center [711, 326] width 38 height 64
click at [704, 229] on div "Total:" at bounding box center [716, 226] width 25 height 15
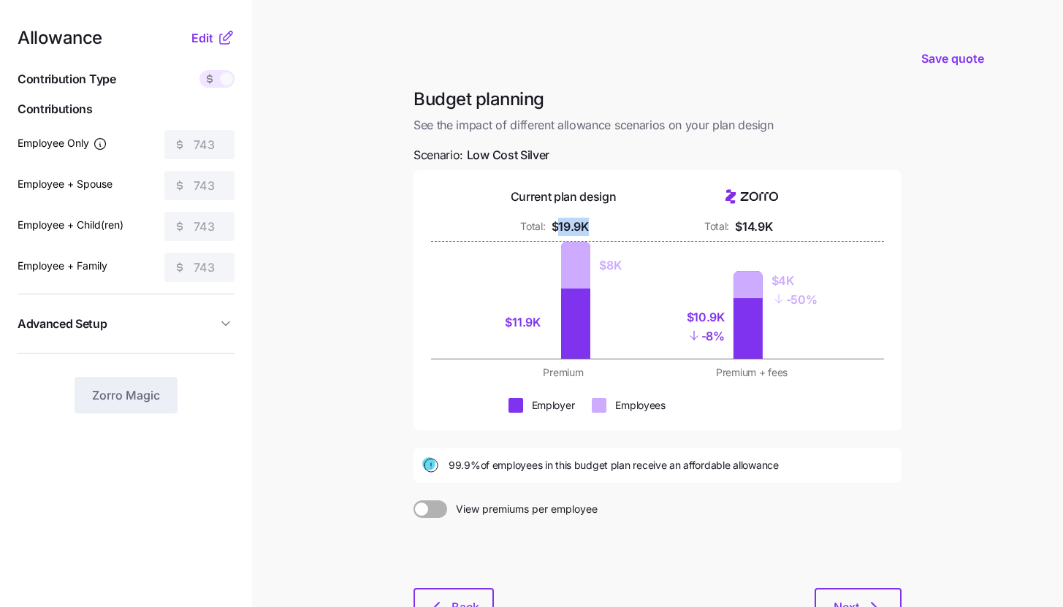
drag, startPoint x: 559, startPoint y: 223, endPoint x: 589, endPoint y: 223, distance: 29.9
click at [589, 223] on div "Total: $19.9K" at bounding box center [563, 227] width 171 height 18
drag, startPoint x: 728, startPoint y: 226, endPoint x: 787, endPoint y: 231, distance: 58.6
click at [787, 231] on div "Total: $14.9K" at bounding box center [751, 227] width 171 height 18
click at [1014, 418] on main "Save quote Budget planning See the impact of different allowance scenarios on y…" at bounding box center [531, 359] width 1063 height 718
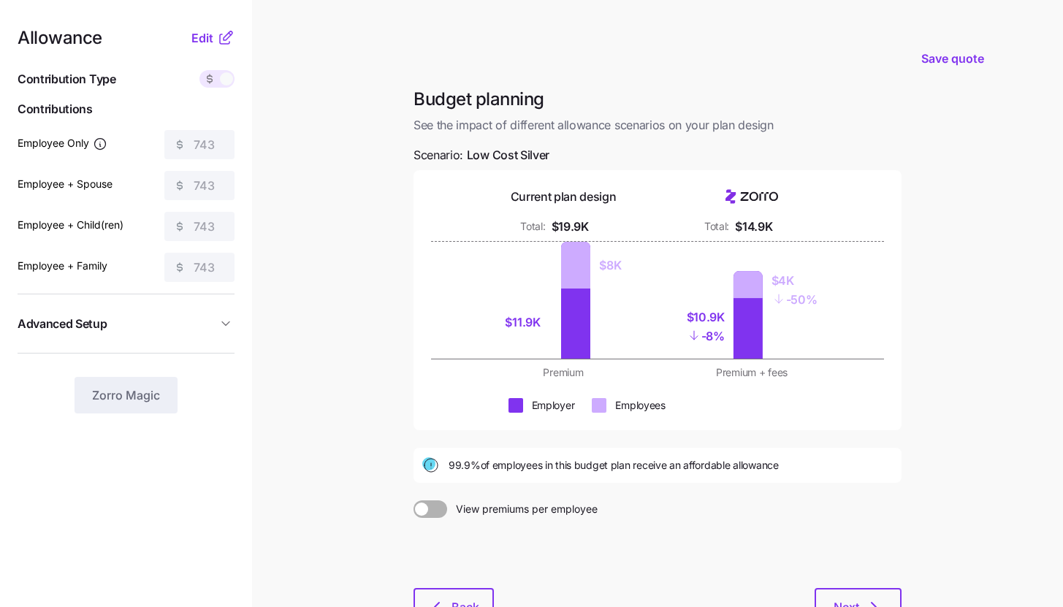
scroll to position [111, 0]
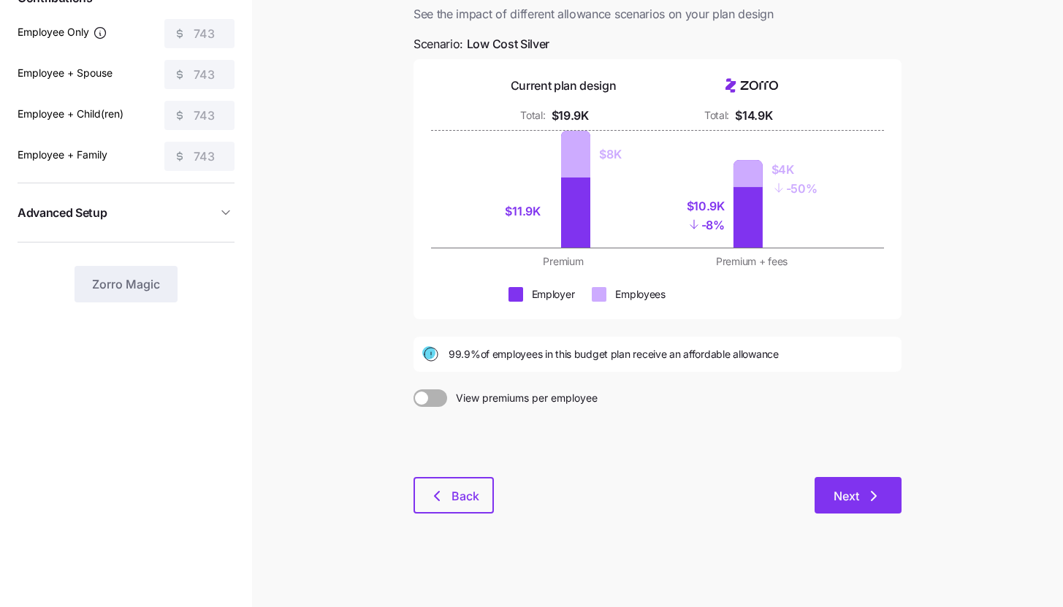
click at [868, 496] on icon "button" at bounding box center [874, 496] width 18 height 18
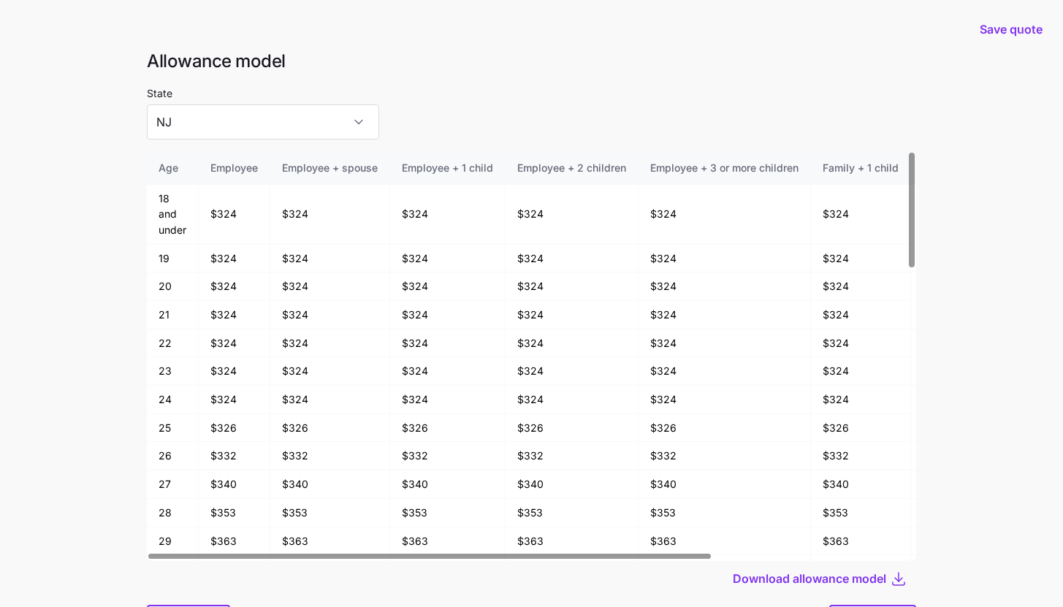
scroll to position [28, 0]
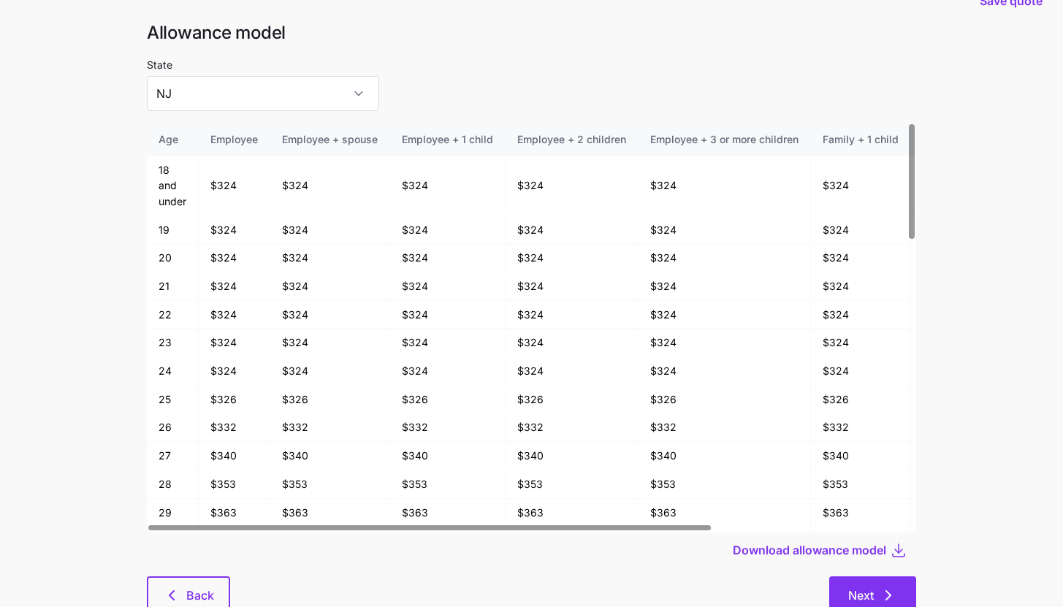
click at [868, 580] on button "Next" at bounding box center [872, 594] width 87 height 37
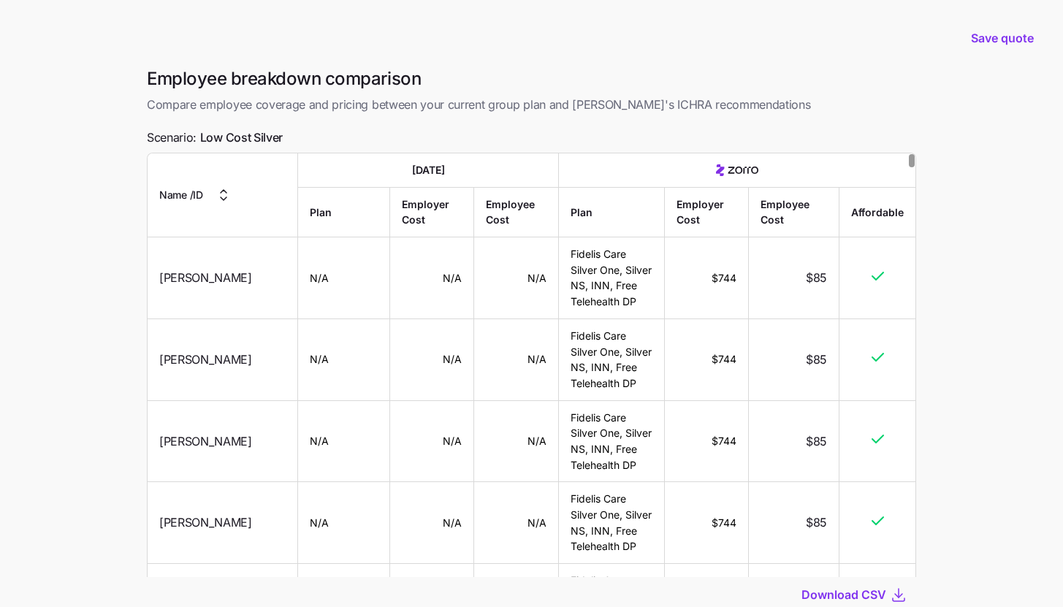
click at [28, 359] on main "Save quote Employee breakdown comparison Compare employee coverage and pricing …" at bounding box center [531, 355] width 1063 height 710
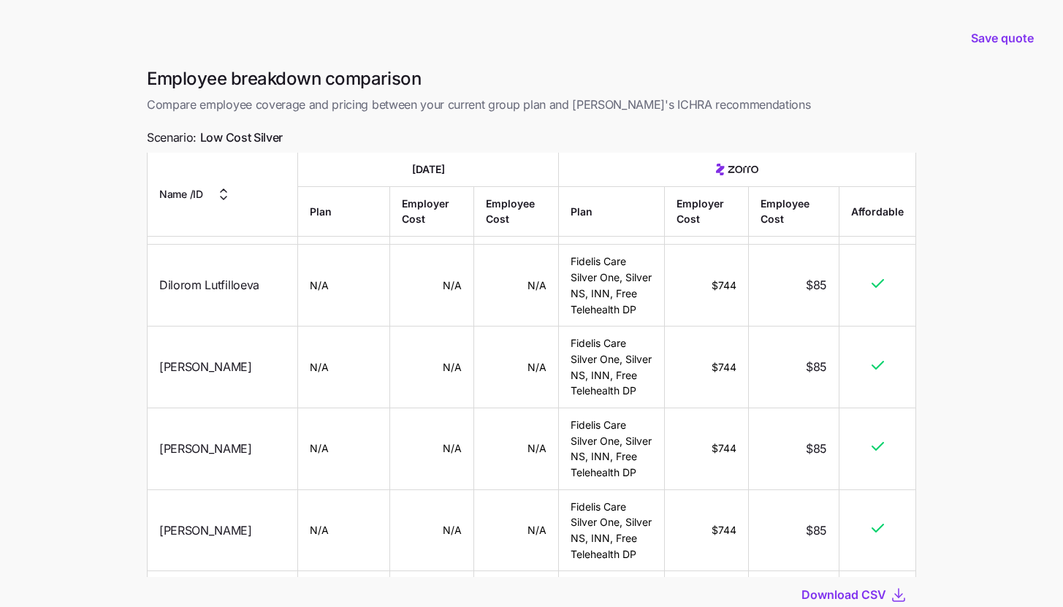
scroll to position [51134, 0]
click at [979, 414] on main "Save quote Employee breakdown comparison Compare employee coverage and pricing …" at bounding box center [531, 355] width 1063 height 710
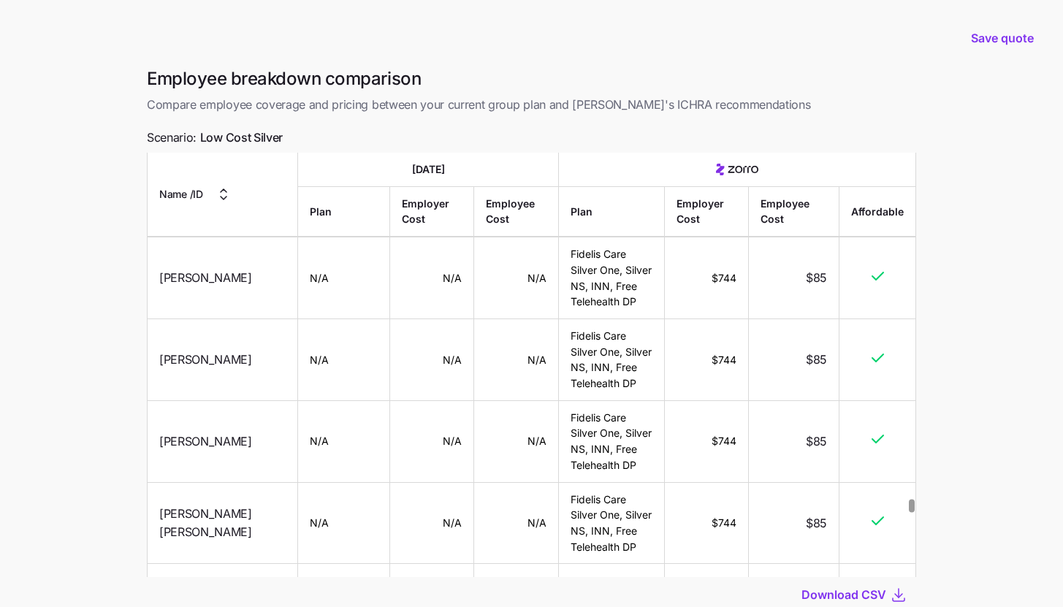
scroll to position [44457, 0]
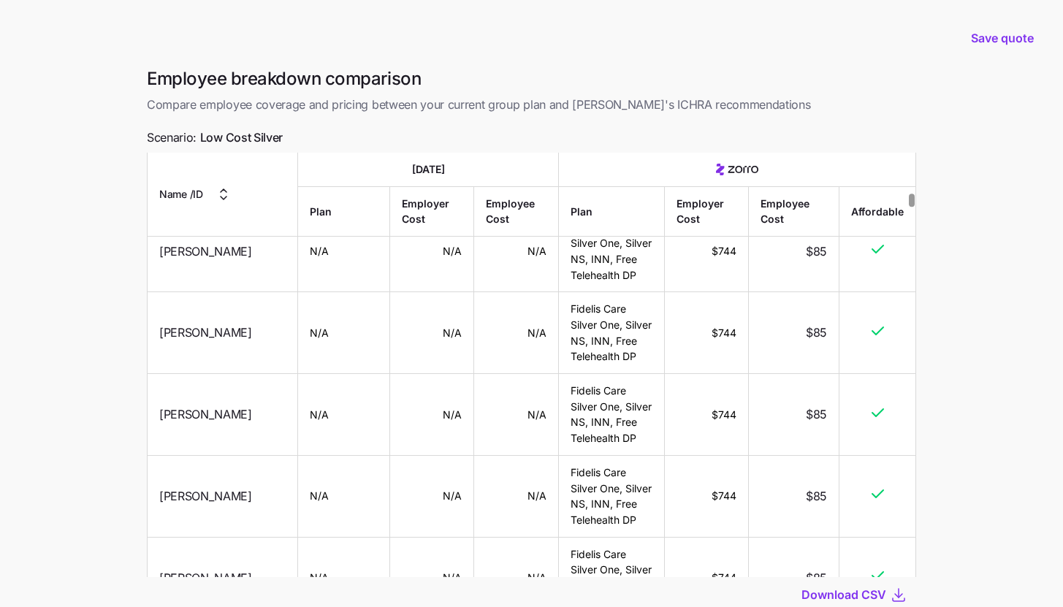
click at [914, 194] on div at bounding box center [911, 200] width 5 height 13
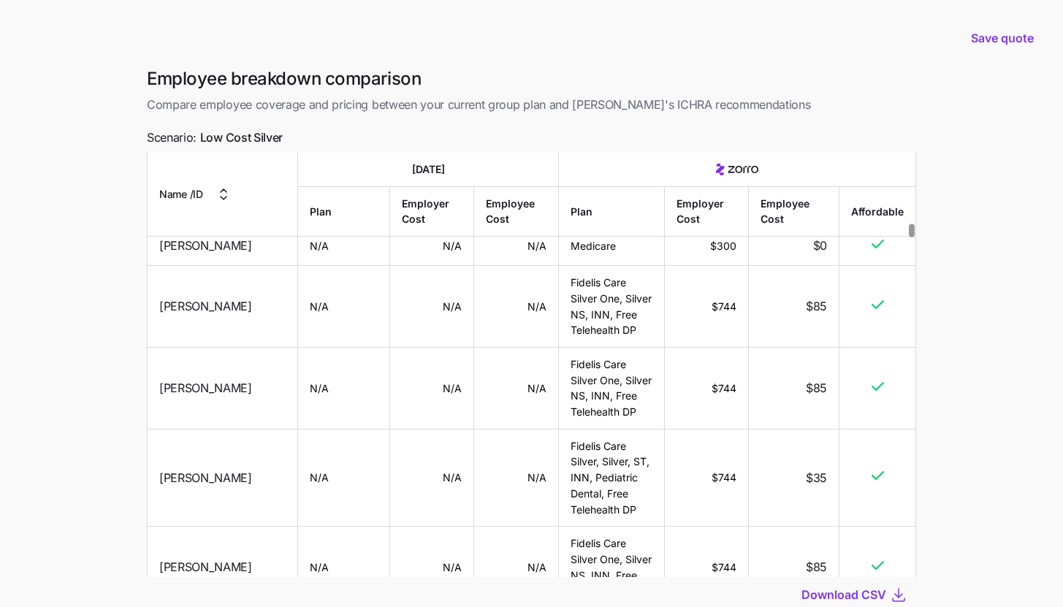
scroll to position [8982, 0]
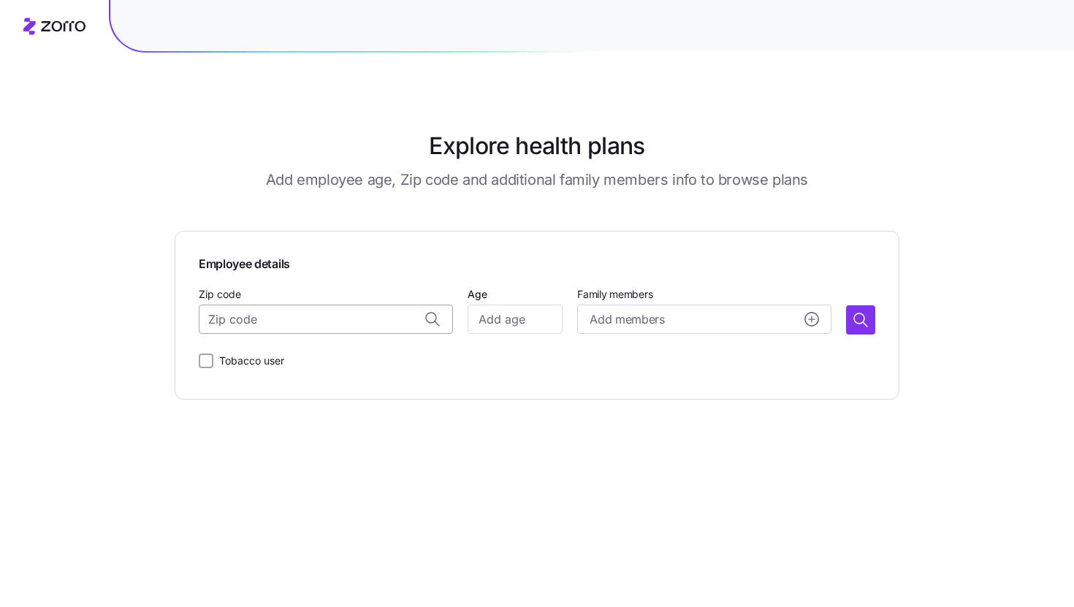
click at [311, 310] on input "Zip code" at bounding box center [326, 319] width 254 height 29
click at [294, 367] on div "11374, Queens County, NY" at bounding box center [343, 358] width 228 height 30
type input "11374, Queens County, NY"
click at [500, 321] on input "Age" at bounding box center [514, 319] width 95 height 29
type input "34"
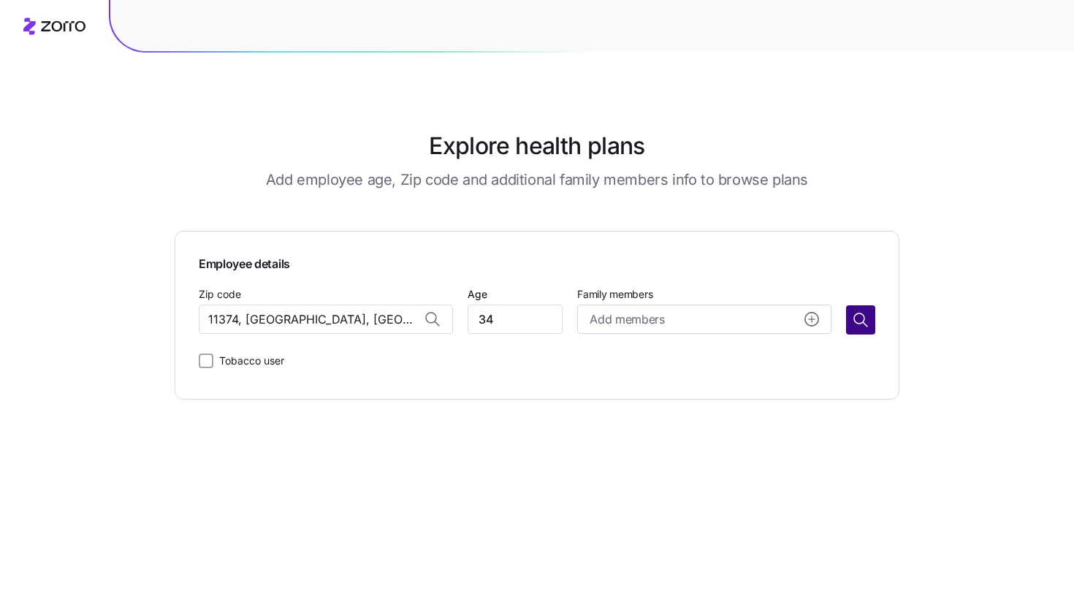
click at [857, 327] on icon "button" at bounding box center [861, 320] width 18 height 18
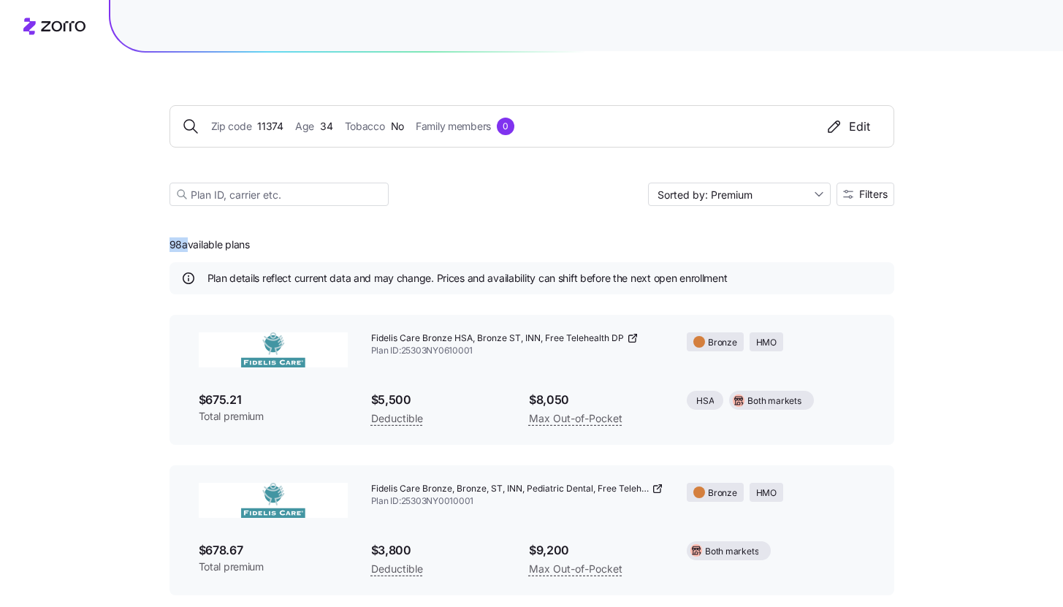
drag, startPoint x: 166, startPoint y: 245, endPoint x: 188, endPoint y: 245, distance: 21.9
click at [867, 196] on span "Filters" at bounding box center [873, 194] width 28 height 10
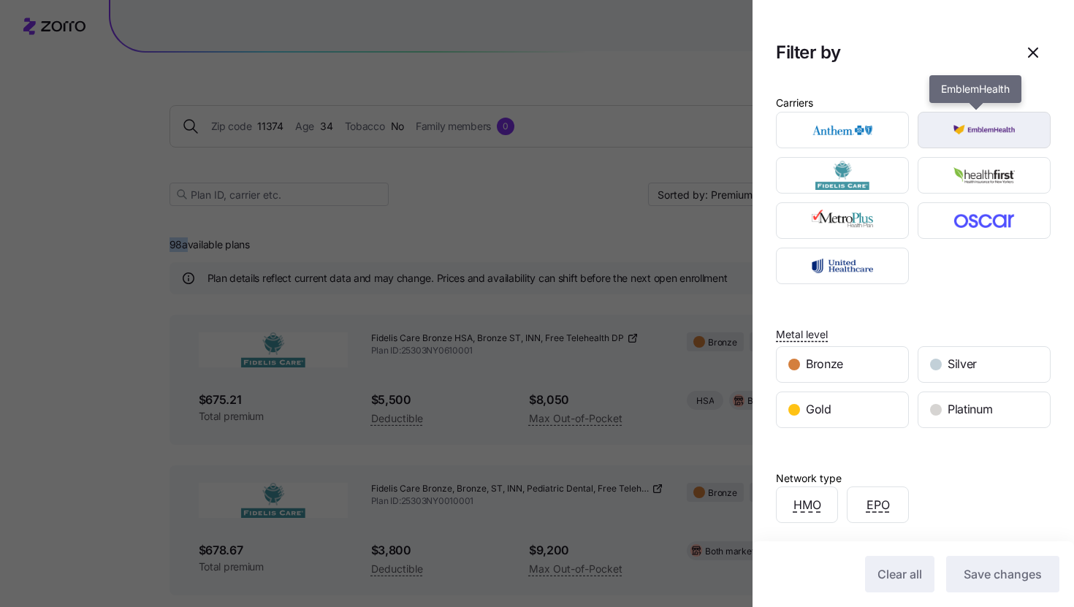
click at [974, 131] on img "button" at bounding box center [983, 129] width 107 height 29
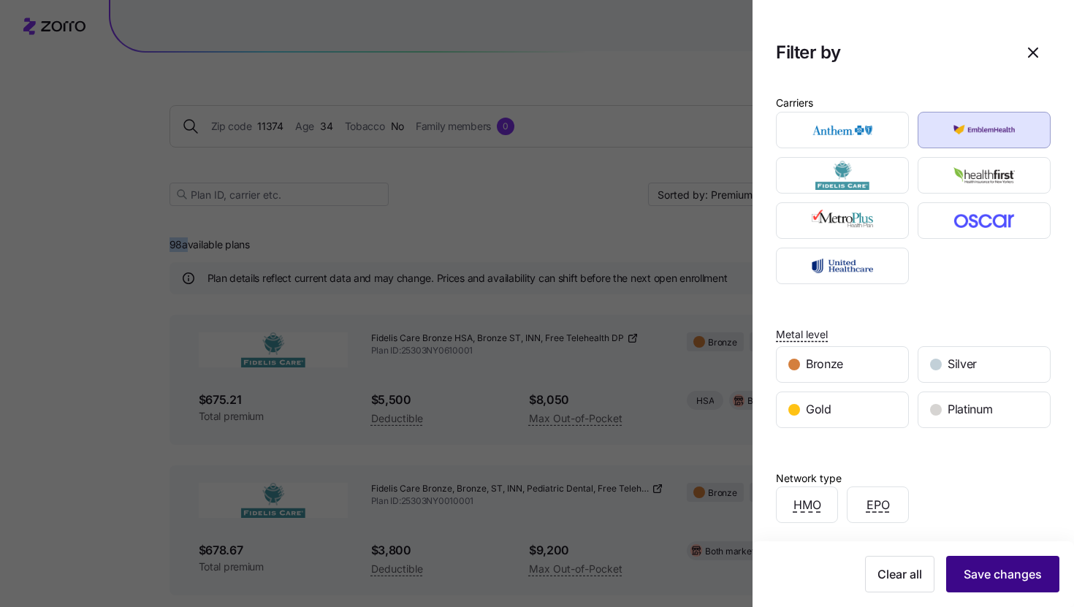
click at [974, 568] on span "Save changes" at bounding box center [1002, 574] width 78 height 18
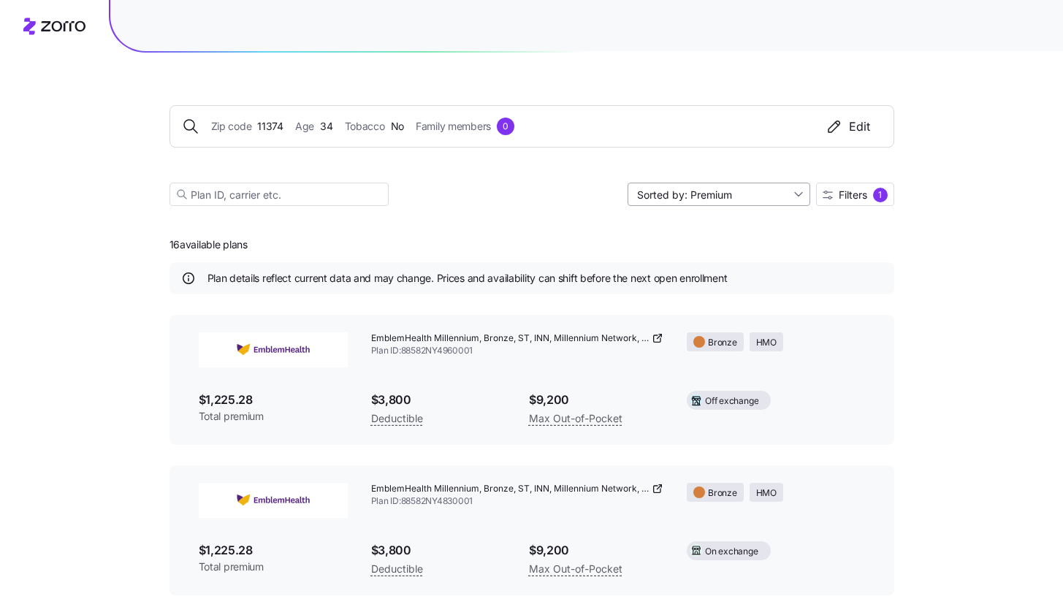
click at [766, 196] on input "Sorted by: Premium" at bounding box center [718, 194] width 183 height 23
click at [741, 226] on div "Premium" at bounding box center [717, 229] width 171 height 22
click at [853, 200] on span "Filters" at bounding box center [852, 195] width 28 height 10
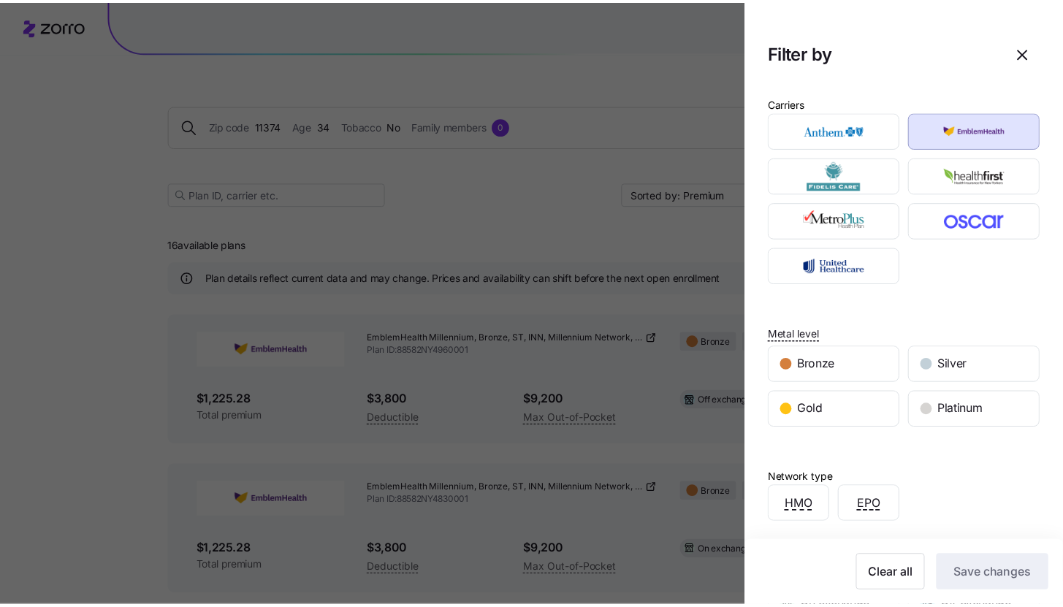
scroll to position [248, 0]
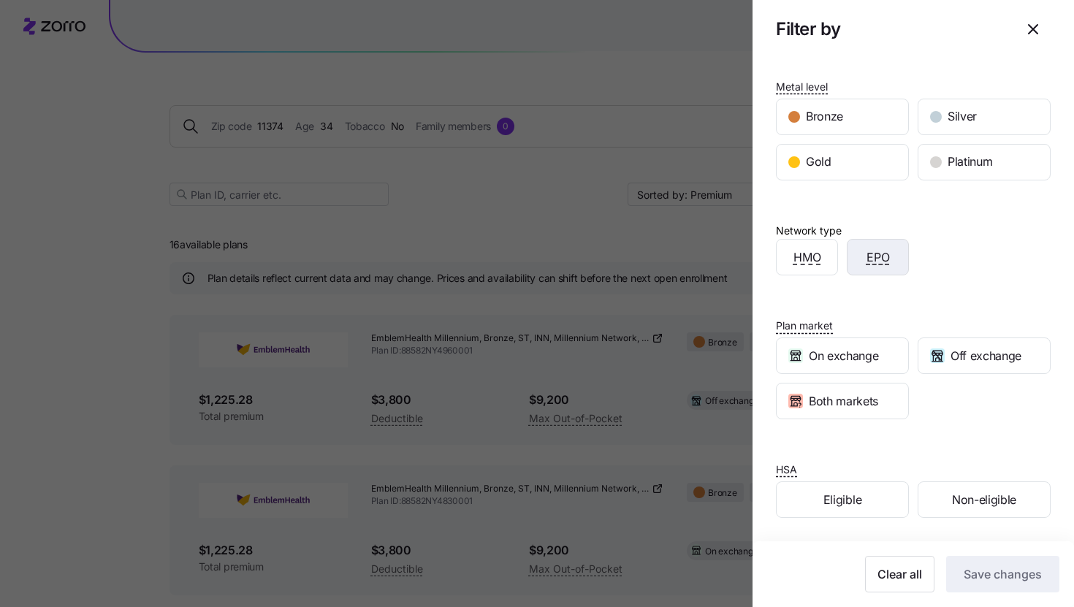
click at [887, 256] on div "EPO" at bounding box center [877, 257] width 61 height 35
click at [1000, 569] on span "Save changes" at bounding box center [1002, 574] width 78 height 18
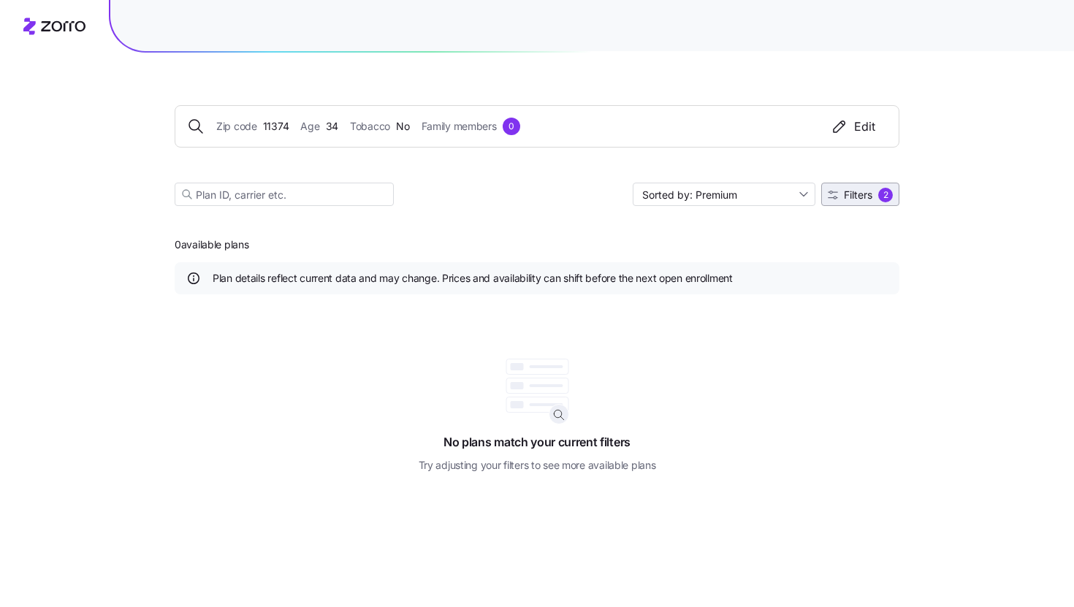
click at [863, 198] on span "Filters" at bounding box center [858, 195] width 28 height 10
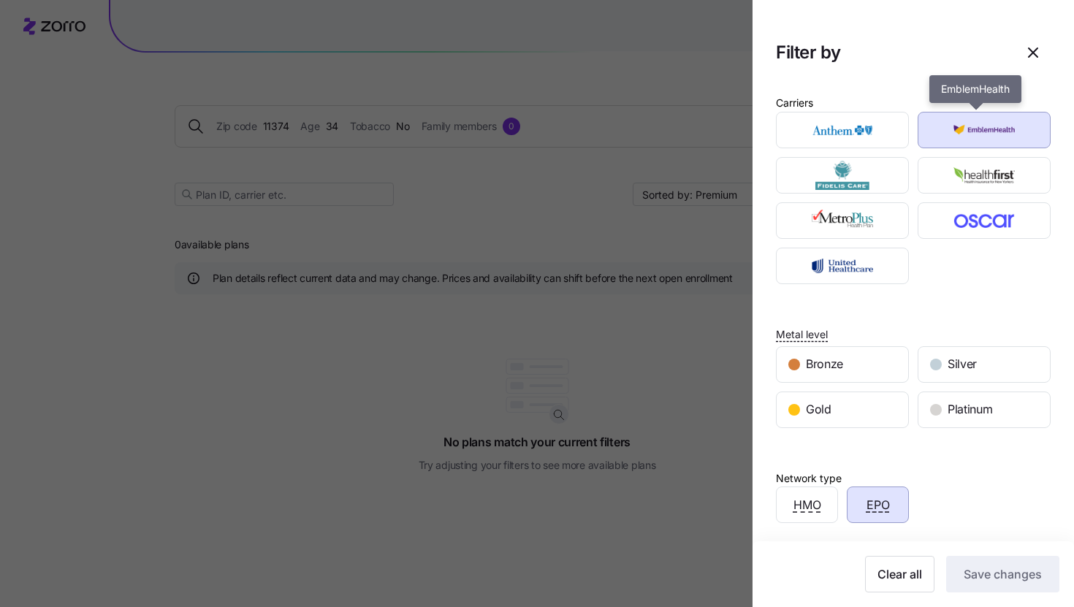
click at [975, 127] on img "button" at bounding box center [983, 129] width 107 height 29
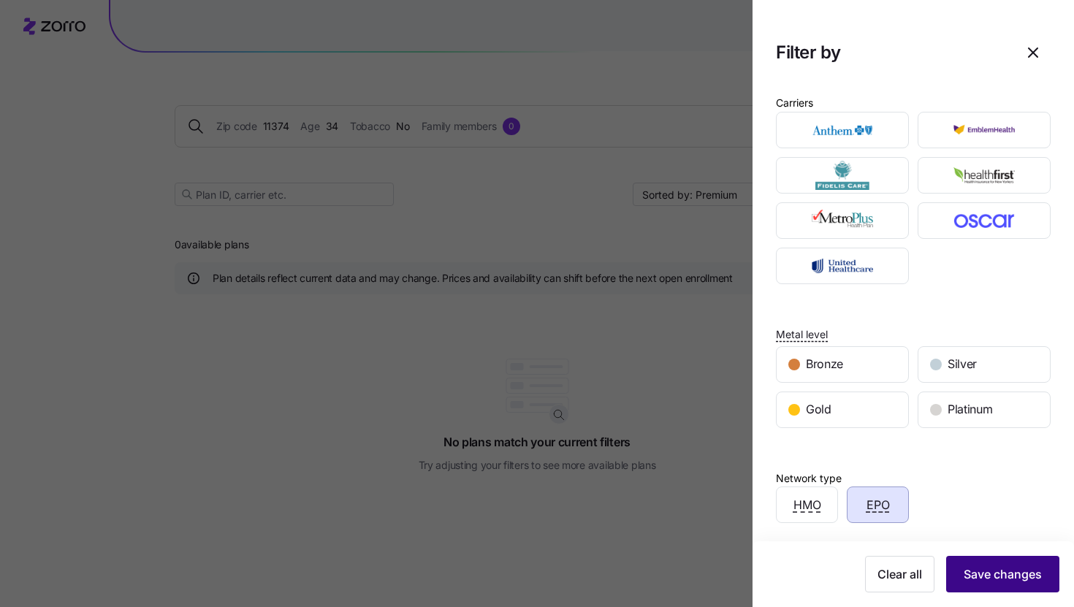
click at [990, 584] on button "Save changes" at bounding box center [1002, 574] width 113 height 37
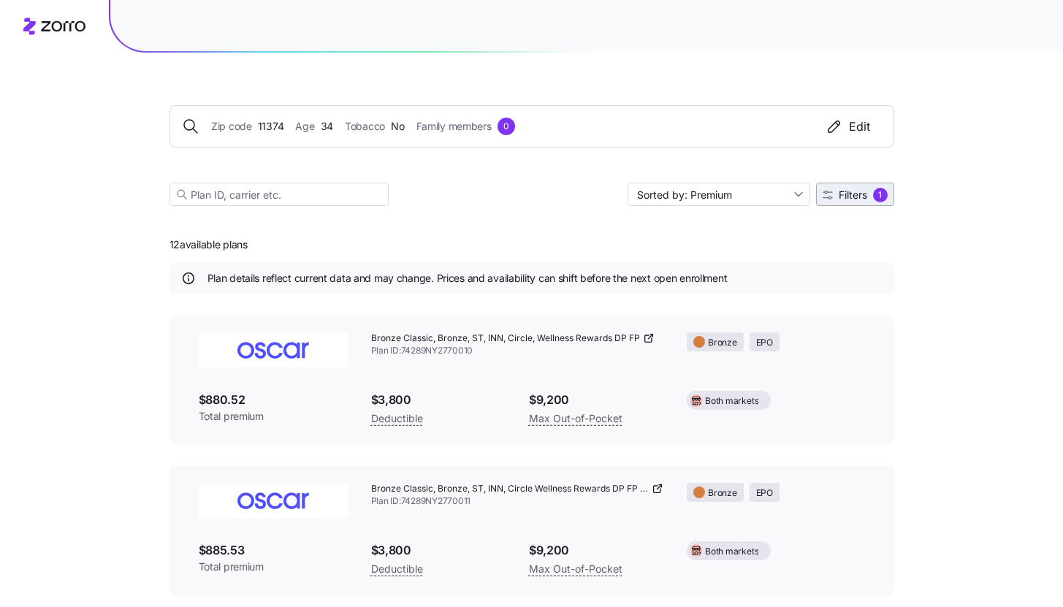
click at [852, 197] on span "Filters" at bounding box center [852, 195] width 28 height 10
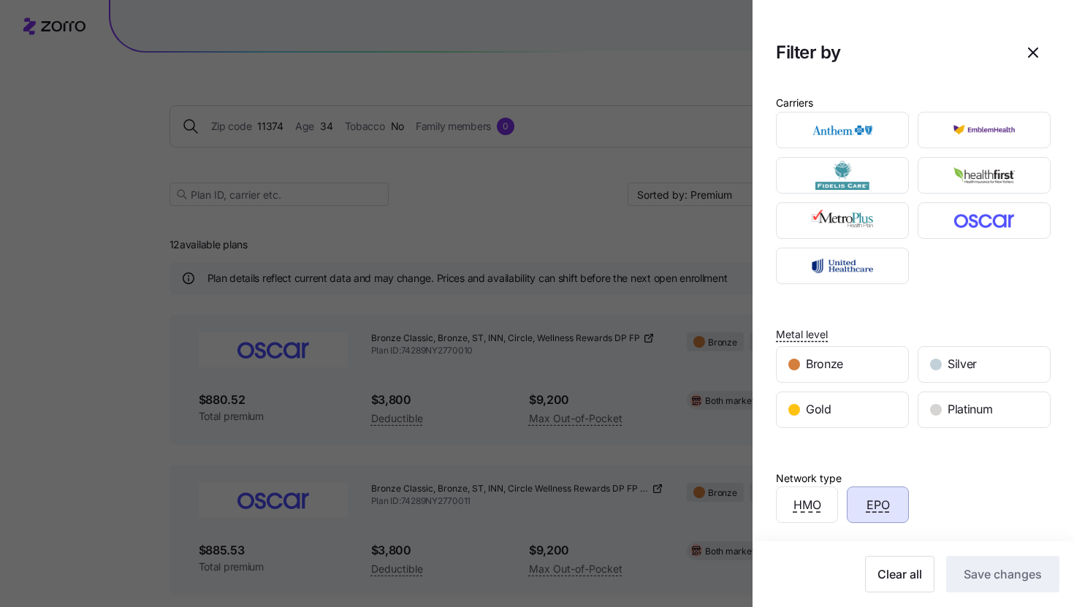
click at [874, 519] on div "EPO" at bounding box center [877, 504] width 61 height 35
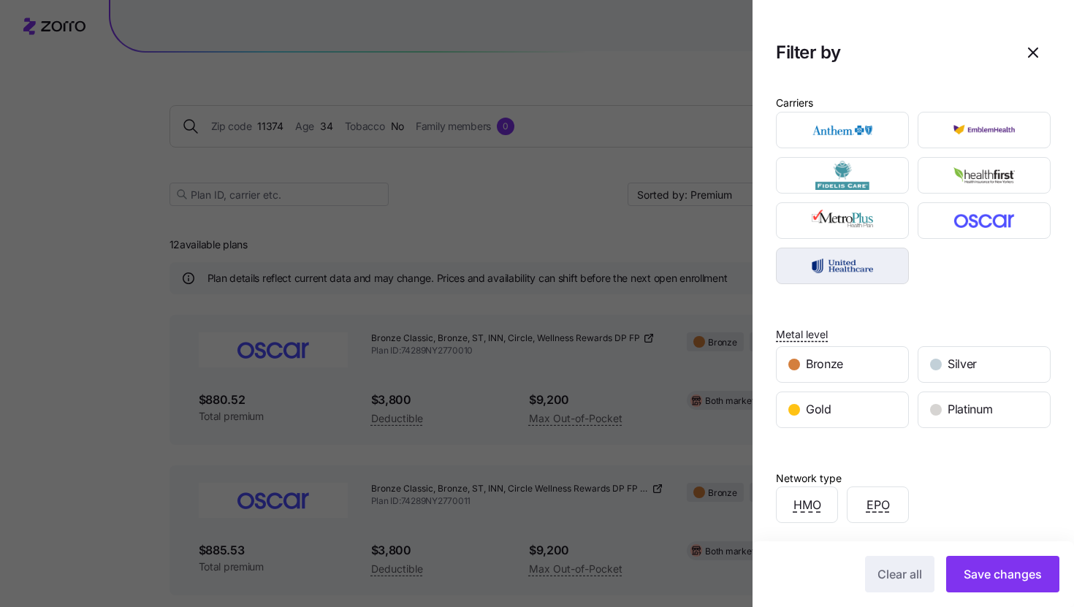
click at [857, 269] on img "button" at bounding box center [842, 265] width 107 height 29
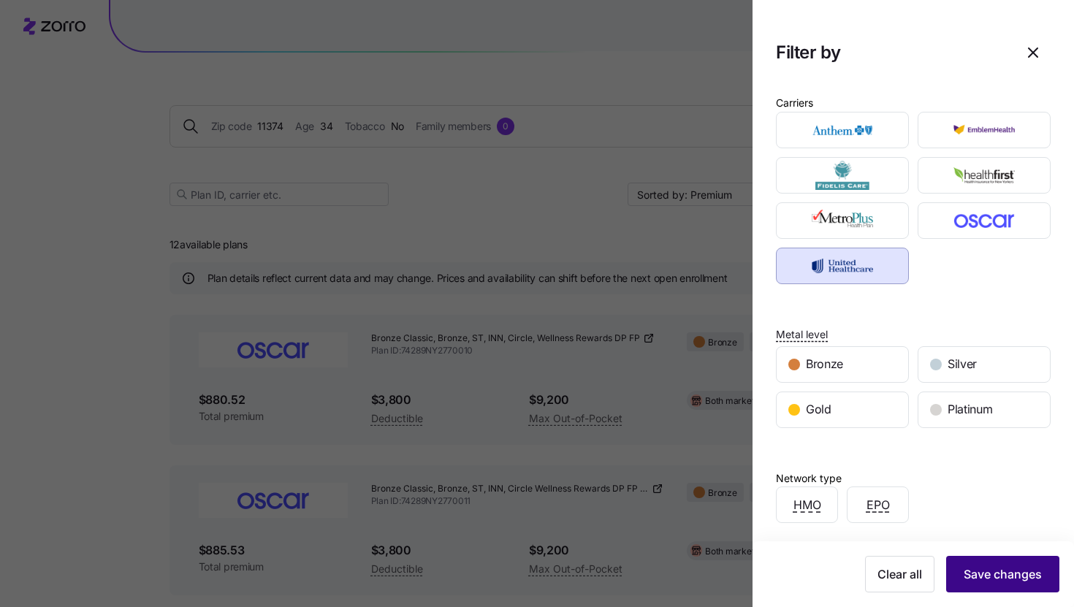
click at [1006, 586] on button "Save changes" at bounding box center [1002, 574] width 113 height 37
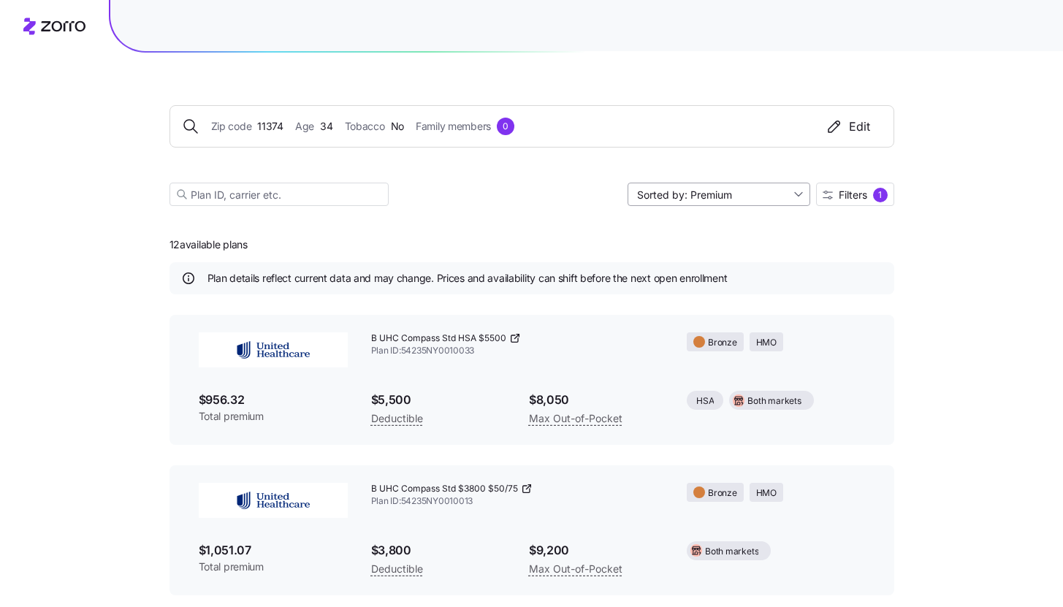
click at [754, 198] on input "Sorted by: Premium" at bounding box center [718, 194] width 183 height 23
click at [723, 250] on div "Deductible" at bounding box center [717, 251] width 171 height 22
type input "Sorted by: Deductible"
drag, startPoint x: 369, startPoint y: 399, endPoint x: 386, endPoint y: 399, distance: 16.8
click at [386, 399] on div "$0 Deductible" at bounding box center [438, 409] width 158 height 60
